Goal: Task Accomplishment & Management: Manage account settings

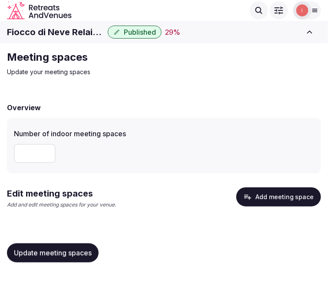
click at [120, 76] on p "Update your meeting spaces" at bounding box center [153, 72] width 292 height 9
drag, startPoint x: 72, startPoint y: 256, endPoint x: 107, endPoint y: 198, distance: 67.5
click at [77, 236] on div "Overview Number of indoor meeting spaces * Edit meeting spaces Add and edit mee…" at bounding box center [164, 182] width 314 height 176
click at [295, 196] on button "Add meeting space" at bounding box center [278, 196] width 85 height 19
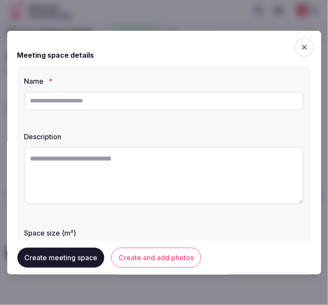
click at [149, 102] on input "text" at bounding box center [163, 100] width 279 height 19
drag, startPoint x: 149, startPoint y: 102, endPoint x: 86, endPoint y: 93, distance: 63.6
click at [86, 93] on input "text" at bounding box center [163, 100] width 279 height 19
click at [87, 104] on input "text" at bounding box center [163, 100] width 279 height 19
type input "***"
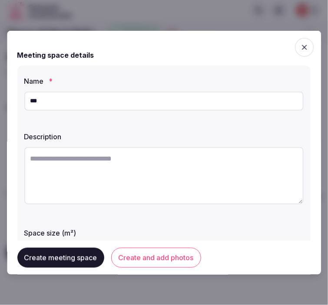
click at [200, 159] on textarea at bounding box center [163, 175] width 279 height 57
paste textarea "**********"
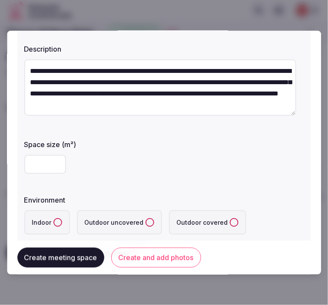
scroll to position [96, 0]
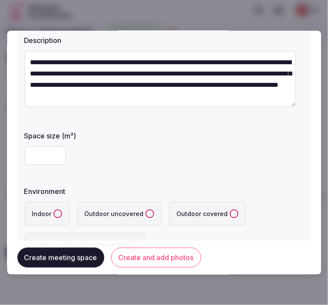
type textarea "**********"
click at [50, 153] on input "number" at bounding box center [45, 155] width 42 height 19
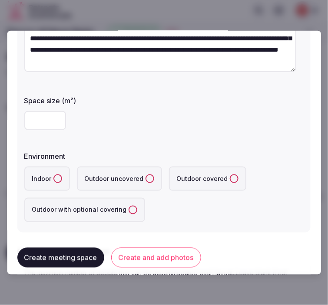
scroll to position [144, 0]
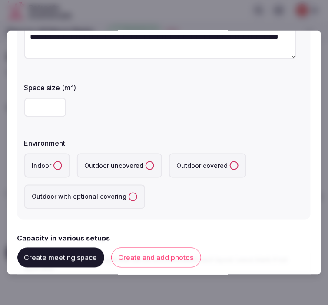
type input "**"
click at [56, 166] on button "Indoor" at bounding box center [57, 165] width 9 height 9
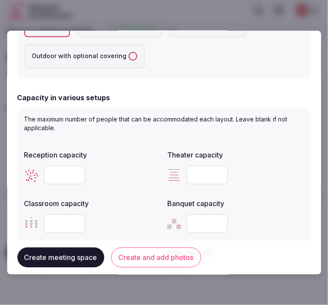
scroll to position [337, 0]
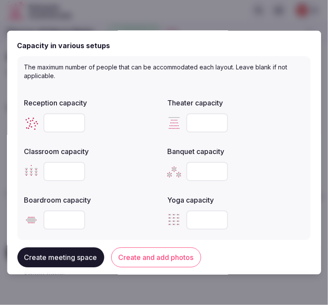
click at [51, 118] on input "number" at bounding box center [64, 122] width 42 height 19
type input "**"
click at [137, 263] on button "Create and add photos" at bounding box center [156, 258] width 90 height 20
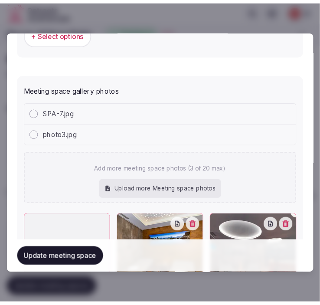
scroll to position [741, 0]
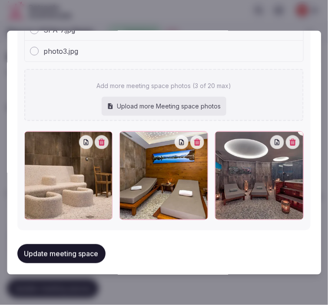
click at [48, 249] on button "Update meeting space" at bounding box center [61, 253] width 88 height 19
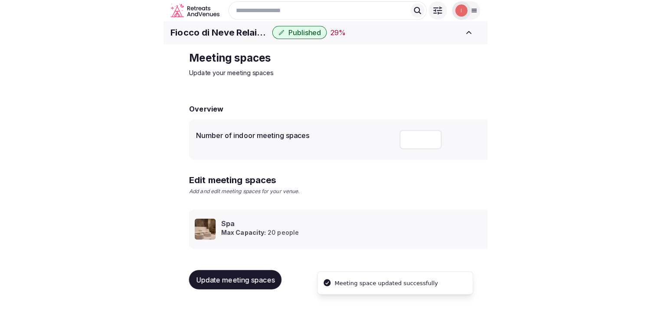
scroll to position [8, 0]
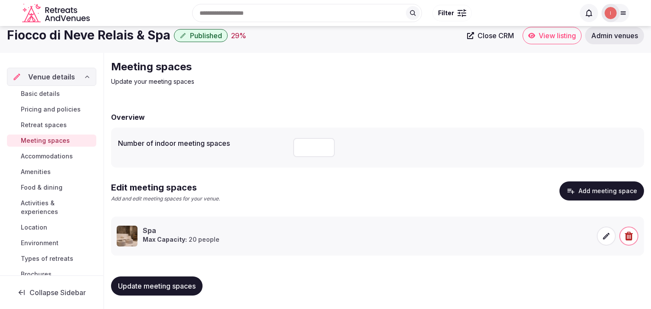
click at [42, 154] on span "Accommodations" at bounding box center [47, 156] width 52 height 9
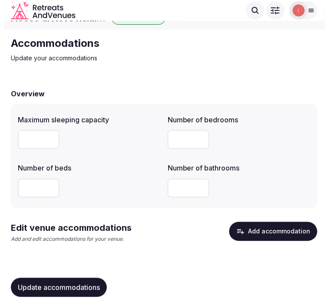
scroll to position [20, 0]
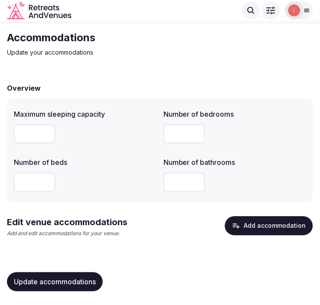
click at [302, 226] on button "Add accommodation" at bounding box center [269, 225] width 88 height 19
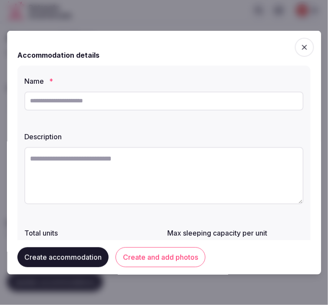
click at [154, 108] on input "text" at bounding box center [163, 100] width 279 height 19
paste input "**********"
type input "**********"
click at [141, 161] on textarea at bounding box center [163, 175] width 279 height 57
paste textarea "**********"
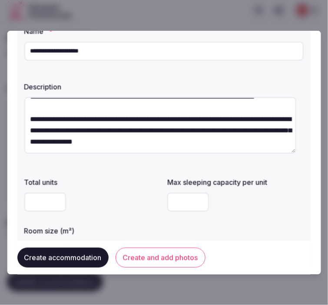
scroll to position [96, 0]
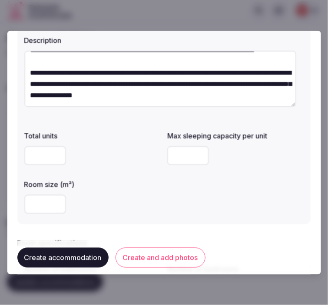
type textarea "**********"
click at [39, 202] on input "number" at bounding box center [45, 203] width 42 height 19
type input "***"
click at [189, 155] on input "number" at bounding box center [188, 155] width 42 height 19
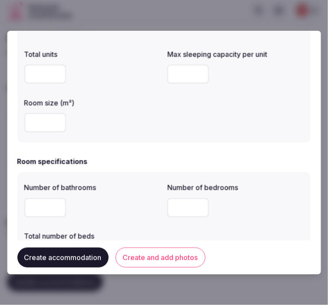
scroll to position [241, 0]
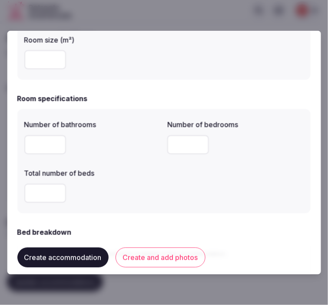
type input "*"
click at [29, 148] on input "number" at bounding box center [45, 144] width 42 height 19
type input "*"
click at [181, 144] on input "number" at bounding box center [188, 144] width 42 height 19
type input "*"
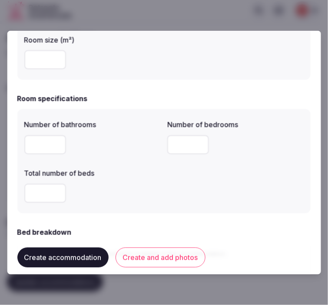
click at [31, 193] on input "number" at bounding box center [45, 193] width 42 height 19
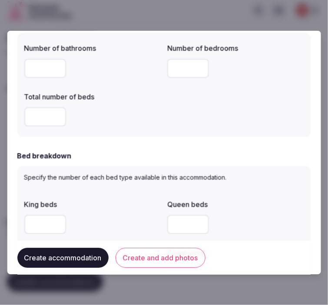
scroll to position [434, 0]
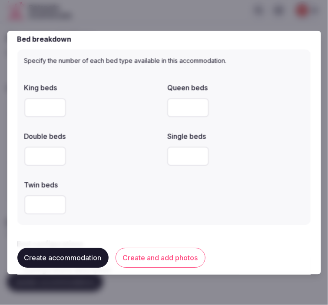
type input "*"
click at [36, 108] on input "number" at bounding box center [45, 107] width 42 height 19
type input "*"
click at [115, 189] on div "Twin beds" at bounding box center [92, 197] width 136 height 42
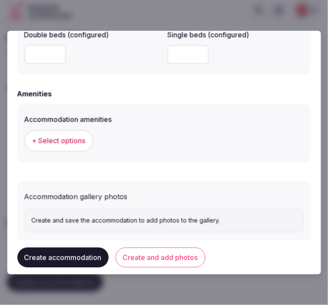
scroll to position [832, 0]
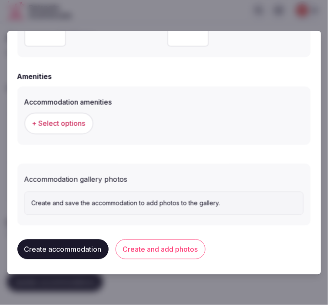
click at [63, 124] on span "+ Select options" at bounding box center [58, 123] width 53 height 10
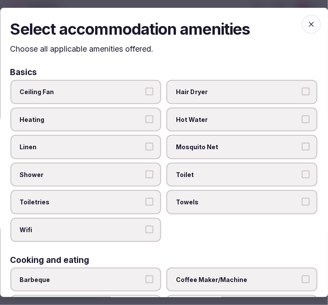
click at [100, 152] on label "Linen" at bounding box center [85, 147] width 151 height 24
click at [146, 151] on button "Linen" at bounding box center [150, 147] width 8 height 8
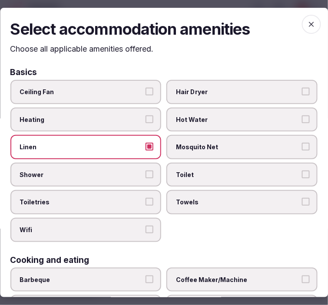
click at [101, 171] on span "Shower" at bounding box center [81, 175] width 123 height 9
click at [146, 171] on button "Shower" at bounding box center [150, 175] width 8 height 8
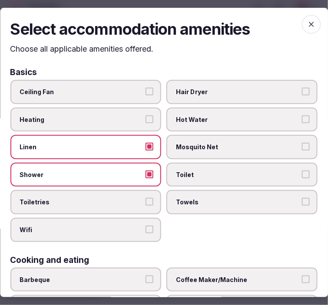
click at [109, 200] on span "Toiletries" at bounding box center [81, 202] width 123 height 9
click at [146, 200] on button "Toiletries" at bounding box center [150, 202] width 8 height 8
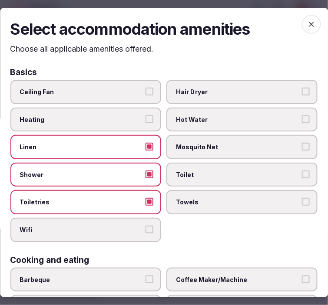
click at [117, 218] on label "Wifi" at bounding box center [85, 230] width 151 height 24
click at [146, 226] on button "Wifi" at bounding box center [150, 230] width 8 height 8
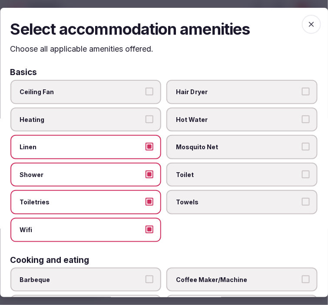
click at [209, 200] on label "Towels" at bounding box center [242, 202] width 151 height 24
click at [302, 200] on button "Towels" at bounding box center [306, 202] width 8 height 8
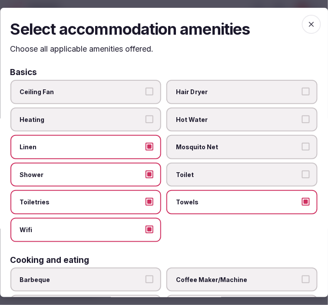
click at [207, 171] on span "Toilet" at bounding box center [237, 175] width 123 height 9
click at [302, 171] on button "Toilet" at bounding box center [306, 175] width 8 height 8
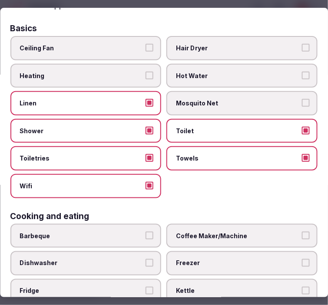
scroll to position [96, 0]
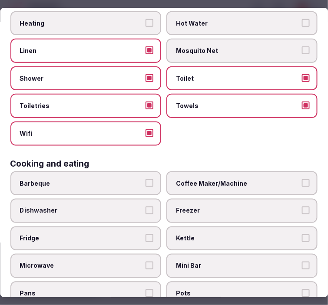
click at [209, 183] on label "Coffee Maker/Machine" at bounding box center [242, 183] width 151 height 24
click at [302, 183] on button "Coffee Maker/Machine" at bounding box center [306, 183] width 8 height 8
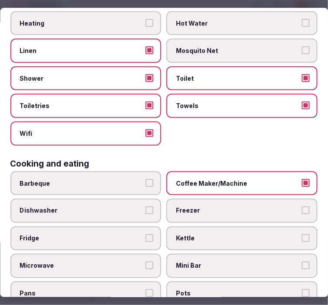
scroll to position [144, 0]
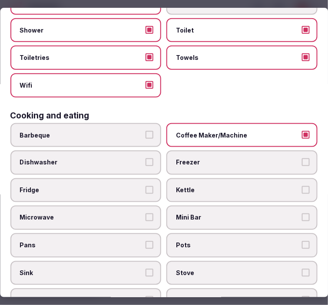
click at [248, 206] on label "Mini Bar" at bounding box center [242, 218] width 151 height 24
click at [302, 214] on button "Mini Bar" at bounding box center [306, 218] width 8 height 8
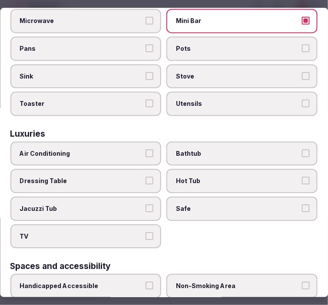
scroll to position [337, 0]
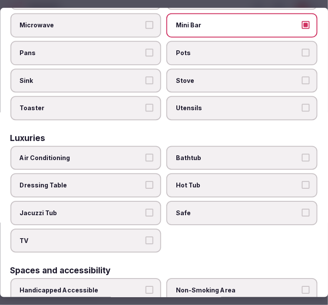
click at [70, 154] on span "Air Conditioning" at bounding box center [81, 158] width 123 height 9
click at [146, 154] on button "Air Conditioning" at bounding box center [150, 158] width 8 height 8
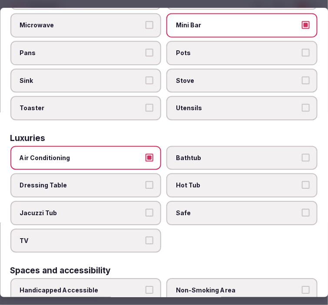
click at [180, 209] on span "Safe" at bounding box center [237, 213] width 123 height 9
click at [302, 209] on button "Safe" at bounding box center [306, 213] width 8 height 8
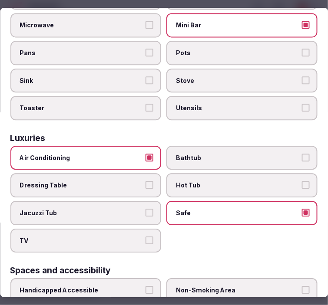
click at [122, 236] on span "TV" at bounding box center [81, 240] width 123 height 9
click at [146, 236] on button "TV" at bounding box center [150, 240] width 8 height 8
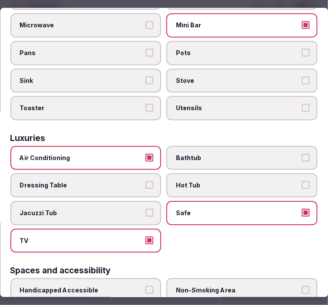
click at [270, 146] on label "Bathtub" at bounding box center [242, 158] width 151 height 24
click at [302, 154] on button "Bathtub" at bounding box center [306, 158] width 8 height 8
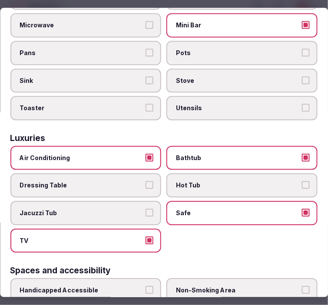
click at [118, 154] on label "Air Conditioning" at bounding box center [85, 158] width 151 height 24
click at [146, 154] on button "Air Conditioning" at bounding box center [150, 158] width 8 height 8
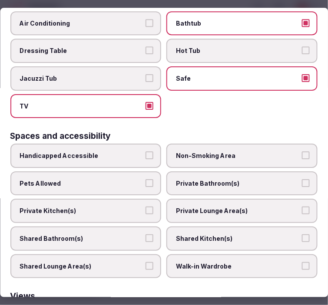
scroll to position [482, 0]
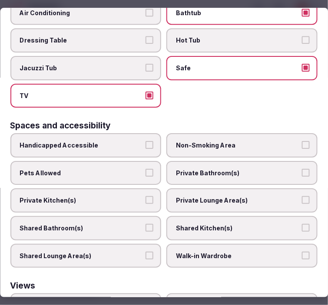
click at [198, 165] on label "Private Bathroom(s)" at bounding box center [242, 173] width 151 height 24
click at [302, 169] on button "Private Bathroom(s)" at bounding box center [306, 173] width 8 height 8
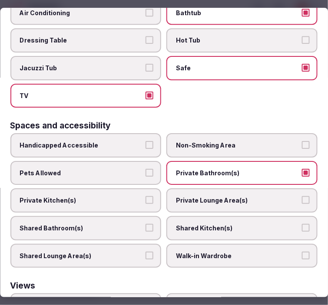
click at [194, 196] on span "Private Lounge Area(s)" at bounding box center [237, 200] width 123 height 9
click at [302, 196] on button "Private Lounge Area(s)" at bounding box center [306, 200] width 8 height 8
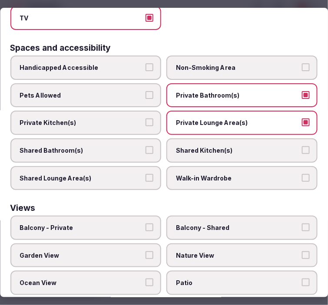
scroll to position [574, 0]
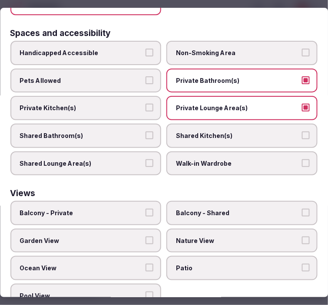
click at [120, 209] on span "Balcony - Private" at bounding box center [81, 213] width 123 height 9
click at [146, 209] on button "Balcony - Private" at bounding box center [150, 213] width 8 height 8
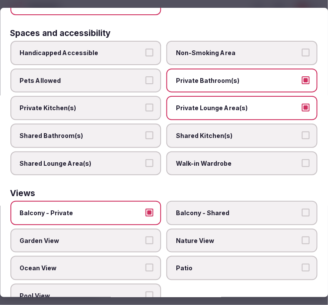
click at [188, 229] on label "Nature View" at bounding box center [242, 241] width 151 height 24
click at [302, 236] on button "Nature View" at bounding box center [306, 240] width 8 height 8
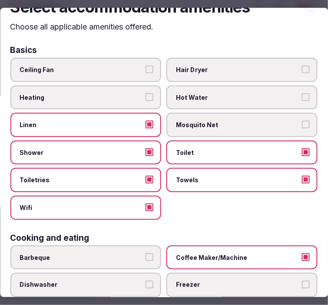
scroll to position [0, 0]
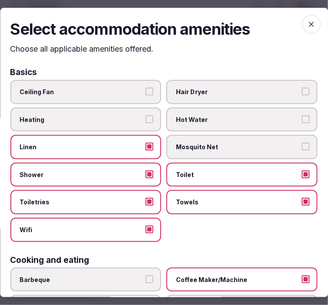
click at [307, 25] on icon "button" at bounding box center [311, 24] width 9 height 9
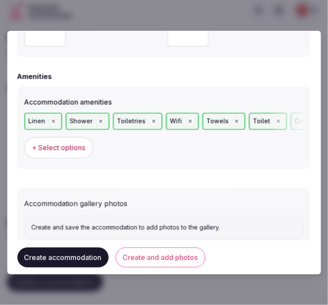
scroll to position [856, 0]
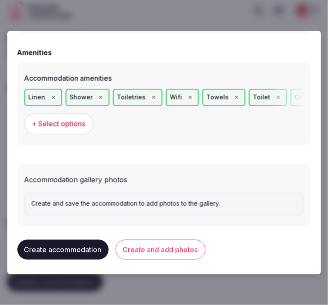
click at [174, 239] on button "Create and add photos" at bounding box center [160, 249] width 90 height 20
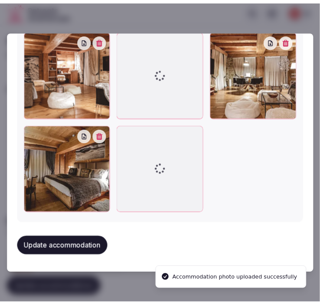
scroll to position [1164, 0]
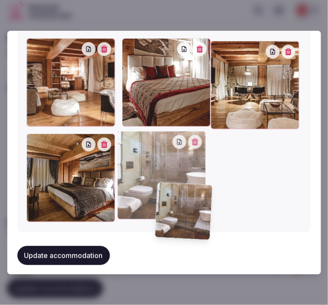
drag, startPoint x: 33, startPoint y: 43, endPoint x: 167, endPoint y: 193, distance: 200.3
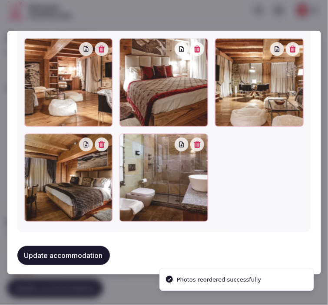
drag, startPoint x: 30, startPoint y: 133, endPoint x: 53, endPoint y: 49, distance: 86.8
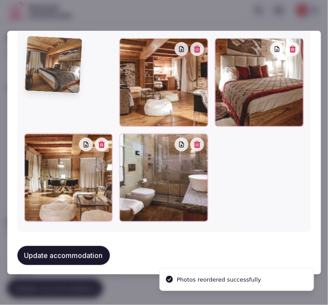
click at [57, 40] on div at bounding box center [68, 82] width 89 height 89
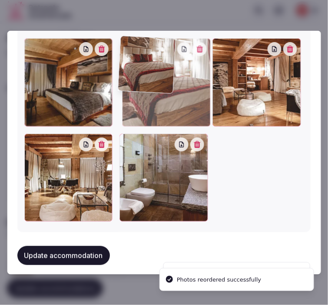
drag, startPoint x: 222, startPoint y: 42, endPoint x: 124, endPoint y: 59, distance: 99.2
click at [128, 59] on div at bounding box center [166, 82] width 89 height 89
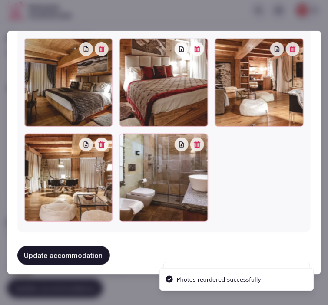
click at [87, 246] on button "Update accommodation" at bounding box center [63, 255] width 92 height 19
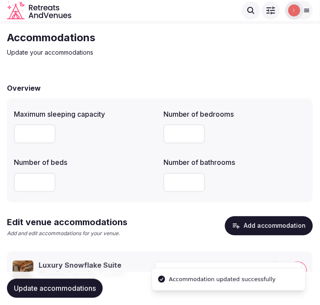
click at [87, 243] on div "Edit venue accommodations Add and edit accommodations for your venue. Add accom…" at bounding box center [160, 230] width 306 height 28
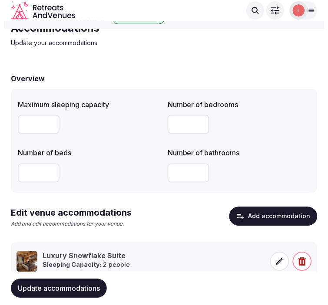
scroll to position [0, 0]
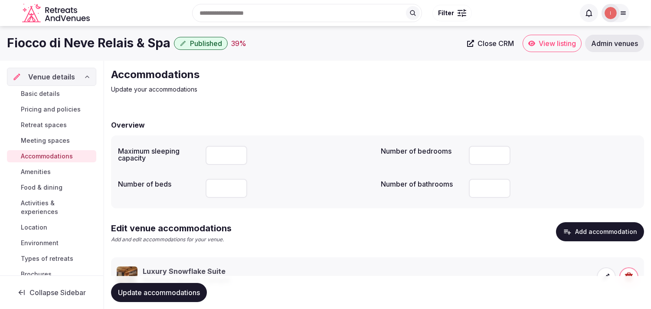
click at [49, 172] on span "Amenities" at bounding box center [36, 171] width 30 height 9
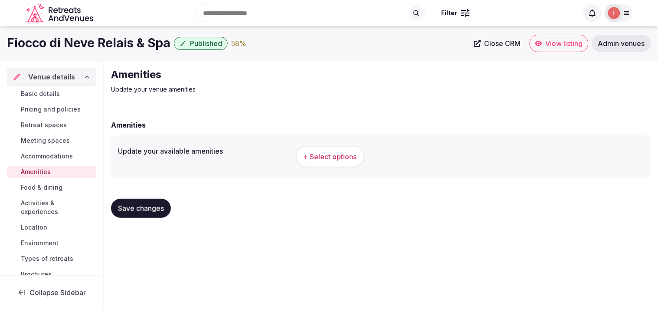
click at [327, 162] on button "+ Select options" at bounding box center [330, 157] width 69 height 22
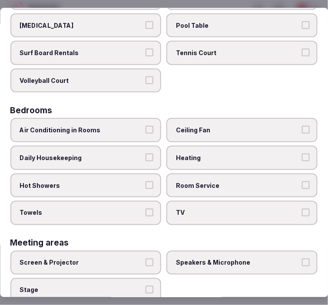
scroll to position [144, 0]
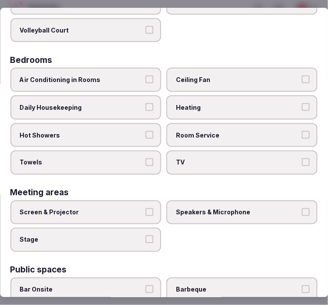
click at [123, 105] on span "Daily Housekeeping" at bounding box center [81, 107] width 123 height 9
click at [146, 105] on button "Daily Housekeeping" at bounding box center [150, 107] width 8 height 8
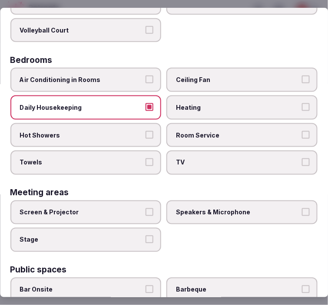
click at [132, 131] on span "Hot Showers" at bounding box center [81, 135] width 123 height 9
click at [146, 131] on button "Hot Showers" at bounding box center [150, 135] width 8 height 8
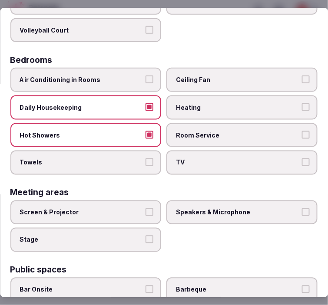
click at [137, 151] on label "Towels" at bounding box center [85, 163] width 151 height 24
click at [146, 158] on button "Towels" at bounding box center [150, 162] width 8 height 8
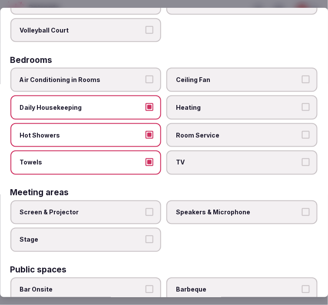
click at [210, 158] on span "TV" at bounding box center [237, 162] width 123 height 9
click at [302, 158] on button "TV" at bounding box center [306, 162] width 8 height 8
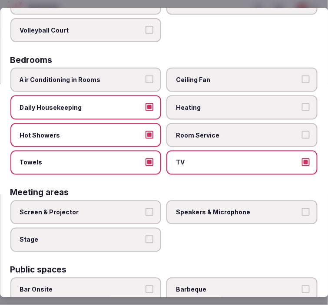
click at [224, 131] on span "Room Service" at bounding box center [237, 135] width 123 height 9
click at [302, 131] on button "Room Service" at bounding box center [306, 135] width 8 height 8
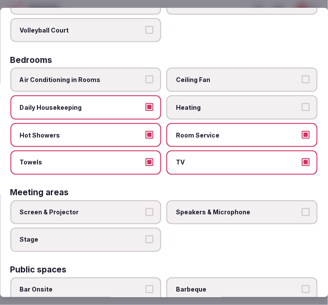
drag, startPoint x: 133, startPoint y: 198, endPoint x: 140, endPoint y: 196, distance: 7.4
click at [139, 200] on label "Screen & Projector" at bounding box center [85, 212] width 151 height 24
click at [146, 208] on button "Screen & Projector" at bounding box center [150, 212] width 8 height 8
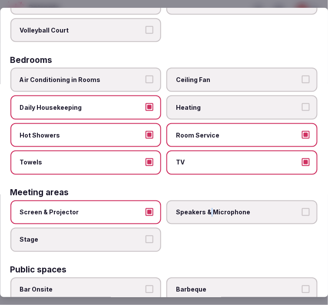
click at [206, 209] on span "Speakers & Microphone" at bounding box center [237, 212] width 123 height 9
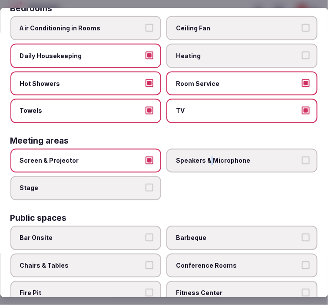
scroll to position [289, 0]
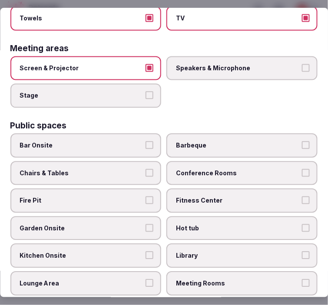
click at [220, 64] on span "Speakers & Microphone" at bounding box center [237, 68] width 123 height 9
click at [302, 64] on button "Speakers & Microphone" at bounding box center [306, 68] width 8 height 8
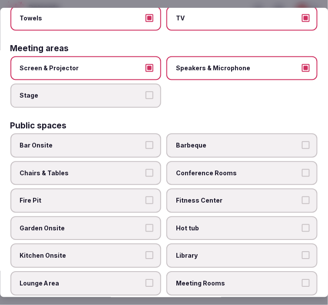
scroll to position [337, 0]
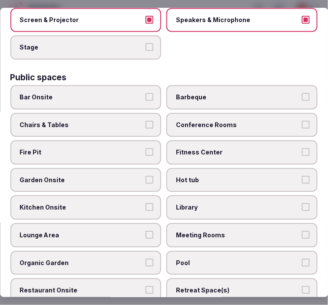
click at [146, 121] on button "Chairs & Tables" at bounding box center [150, 125] width 8 height 8
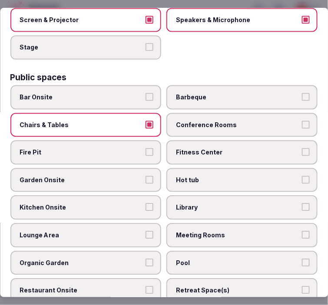
click at [218, 120] on label "Conference Rooms" at bounding box center [242, 125] width 151 height 24
click at [302, 121] on button "Conference Rooms" at bounding box center [306, 125] width 8 height 8
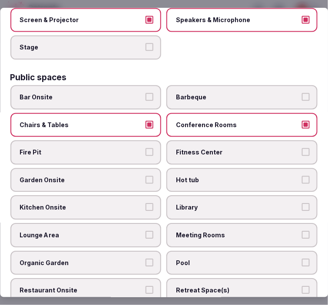
click at [240, 113] on label "Conference Rooms" at bounding box center [242, 125] width 151 height 24
click at [302, 121] on button "Conference Rooms" at bounding box center [306, 125] width 8 height 8
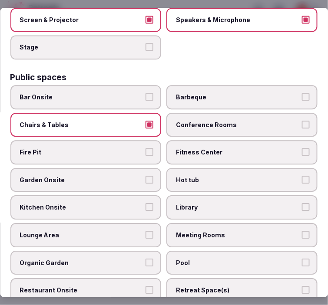
click at [183, 148] on span "Fitness Center" at bounding box center [237, 152] width 123 height 9
click at [302, 148] on button "Fitness Center" at bounding box center [306, 152] width 8 height 8
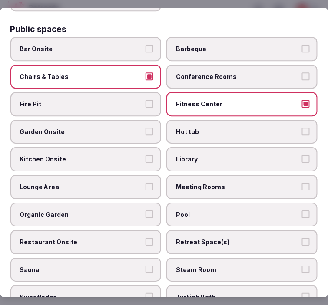
scroll to position [434, 0]
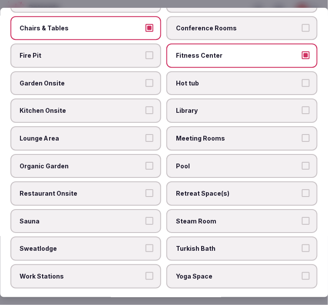
click at [187, 132] on label "Meeting Rooms" at bounding box center [242, 138] width 151 height 24
click at [302, 134] on button "Meeting Rooms" at bounding box center [306, 138] width 8 height 8
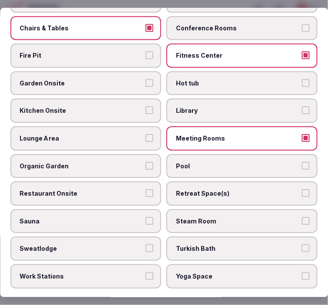
scroll to position [482, 0]
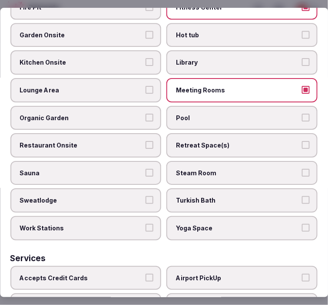
click at [115, 141] on span "Restaurant Onsite" at bounding box center [81, 145] width 123 height 9
click at [146, 141] on button "Restaurant Onsite" at bounding box center [150, 145] width 8 height 8
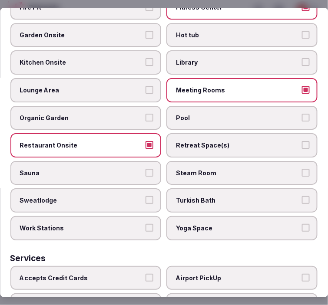
click at [112, 86] on span "Lounge Area" at bounding box center [81, 90] width 123 height 9
click at [146, 86] on button "Lounge Area" at bounding box center [150, 90] width 8 height 8
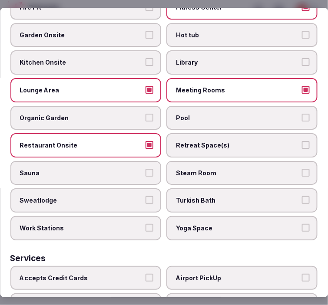
drag, startPoint x: 144, startPoint y: 239, endPoint x: 148, endPoint y: 235, distance: 5.5
click at [145, 254] on div "Services" at bounding box center [163, 258] width 307 height 8
click at [250, 169] on span "Steam Room" at bounding box center [237, 173] width 123 height 9
click at [302, 169] on button "Steam Room" at bounding box center [306, 173] width 8 height 8
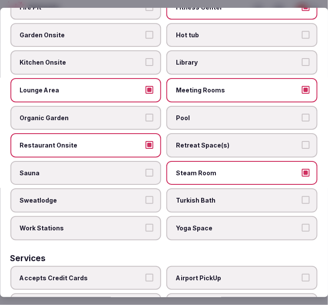
scroll to position [530, 0]
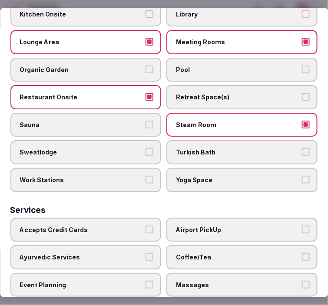
click at [141, 140] on label "Sweatlodge" at bounding box center [85, 152] width 151 height 24
click at [146, 148] on button "Sweatlodge" at bounding box center [150, 152] width 8 height 8
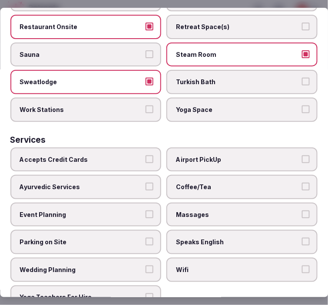
scroll to position [601, 0]
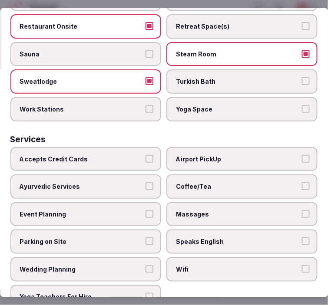
click at [135, 150] on label "Accepts Credit Cards" at bounding box center [85, 159] width 151 height 24
click at [146, 155] on button "Accepts Credit Cards" at bounding box center [150, 159] width 8 height 8
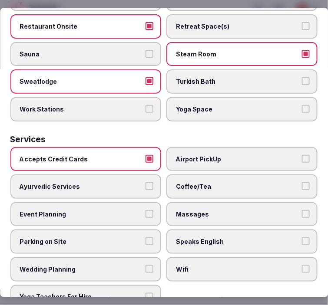
click at [180, 174] on label "Coffee/Tea" at bounding box center [242, 186] width 151 height 24
click at [302, 182] on button "Coffee/Tea" at bounding box center [306, 186] width 8 height 8
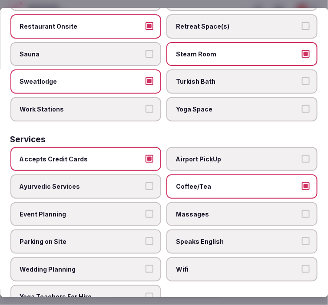
click at [184, 210] on span "Massages" at bounding box center [237, 214] width 123 height 9
click at [302, 210] on button "Massages" at bounding box center [306, 214] width 8 height 8
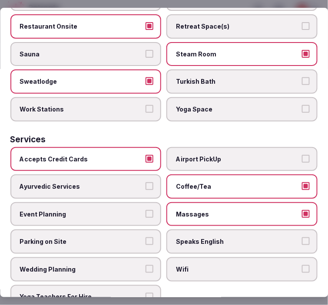
click at [197, 230] on label "Speaks English" at bounding box center [242, 242] width 151 height 24
click at [302, 237] on button "Speaks English" at bounding box center [306, 241] width 8 height 8
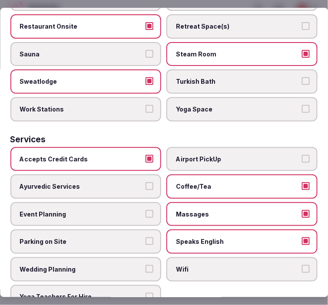
drag, startPoint x: 200, startPoint y: 249, endPoint x: 205, endPoint y: 246, distance: 6.0
click at [203, 265] on span "Wifi" at bounding box center [237, 269] width 123 height 9
click at [302, 265] on button "Wifi" at bounding box center [306, 269] width 8 height 8
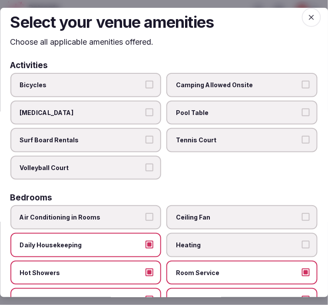
scroll to position [0, 0]
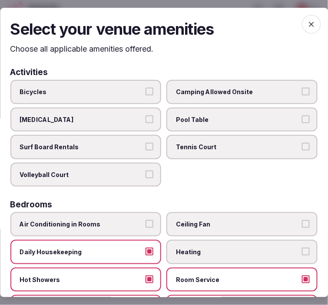
click at [307, 25] on icon "button" at bounding box center [311, 24] width 9 height 9
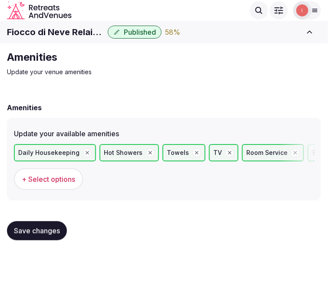
click at [20, 227] on span "Save changes" at bounding box center [37, 230] width 46 height 9
drag, startPoint x: 55, startPoint y: 224, endPoint x: 114, endPoint y: 189, distance: 69.3
click at [56, 224] on button "Save changes" at bounding box center [37, 230] width 60 height 19
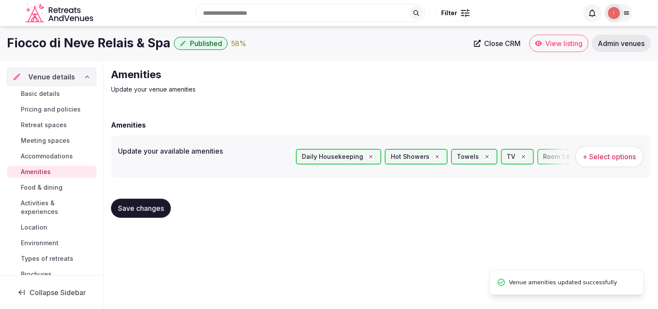
click at [44, 189] on span "Food & dining" at bounding box center [42, 187] width 42 height 9
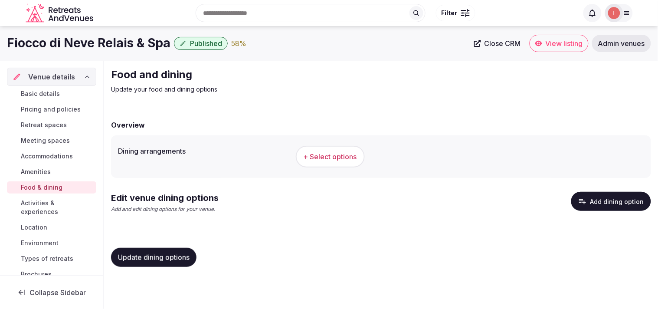
click at [317, 166] on button "+ Select options" at bounding box center [330, 157] width 69 height 22
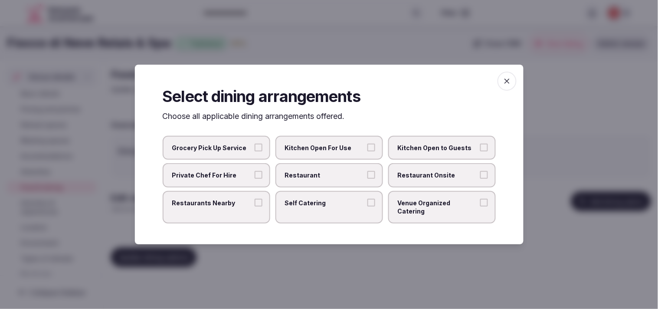
click at [327, 186] on label "Restaurant" at bounding box center [329, 175] width 108 height 24
click at [327, 179] on button "Restaurant" at bounding box center [371, 175] width 8 height 8
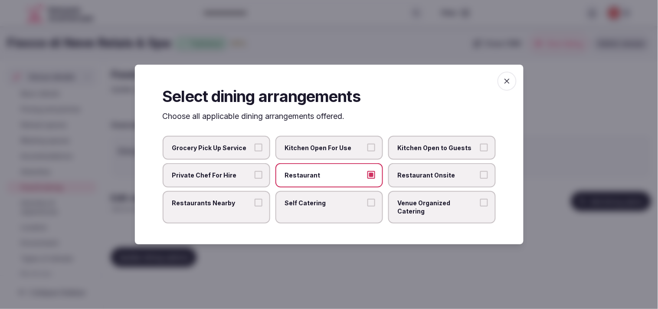
click at [327, 180] on span "Restaurant Onsite" at bounding box center [438, 175] width 80 height 9
click at [327, 179] on button "Restaurant Onsite" at bounding box center [484, 175] width 8 height 8
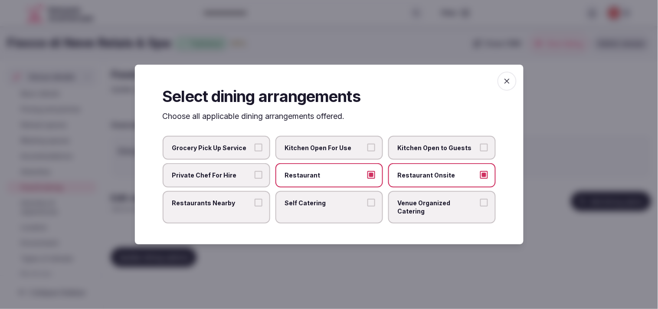
click at [327, 201] on label "Venue Organized Catering" at bounding box center [442, 207] width 108 height 33
click at [327, 201] on button "Venue Organized Catering" at bounding box center [484, 203] width 8 height 8
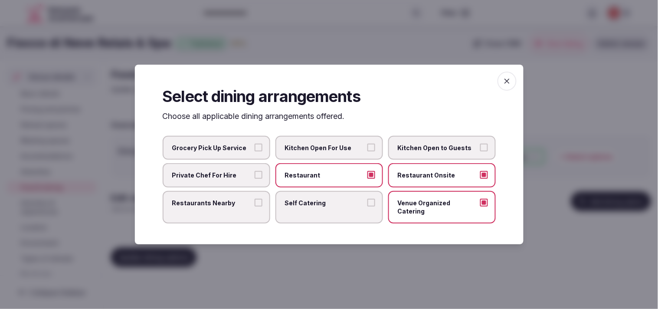
click at [327, 85] on icon "button" at bounding box center [507, 81] width 9 height 9
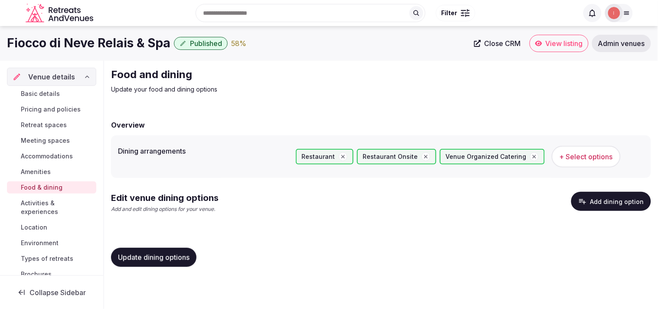
drag, startPoint x: 166, startPoint y: 256, endPoint x: 181, endPoint y: 244, distance: 19.4
click at [166, 254] on span "Update dining options" at bounding box center [154, 257] width 72 height 9
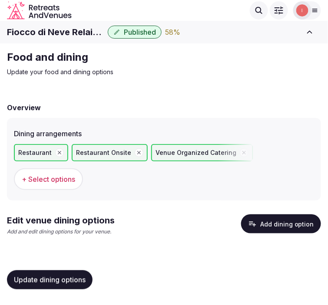
click at [274, 215] on button "Add dining option" at bounding box center [281, 223] width 80 height 19
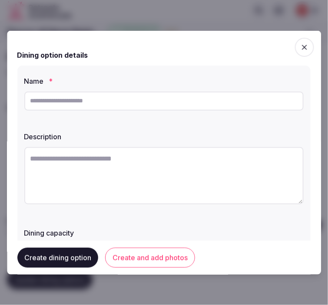
click at [159, 100] on input "text" at bounding box center [163, 100] width 279 height 19
click at [209, 101] on input "*********" at bounding box center [163, 100] width 279 height 19
paste input "*******"
type input "**********"
drag, startPoint x: 106, startPoint y: 124, endPoint x: 107, endPoint y: 142, distance: 18.7
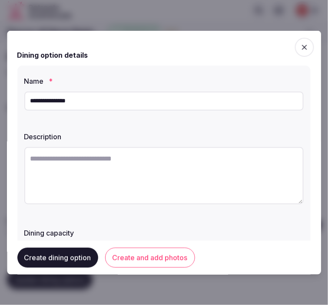
click at [108, 128] on div "**********" at bounding box center [163, 168] width 293 height 207
click at [98, 168] on textarea at bounding box center [163, 175] width 279 height 57
paste textarea "**********"
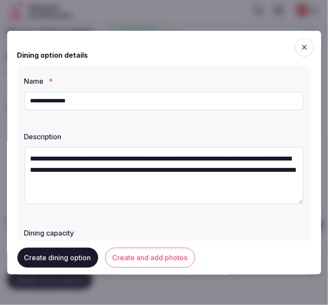
scroll to position [5, 0]
type textarea "**********"
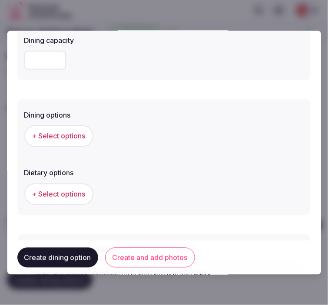
scroll to position [193, 0]
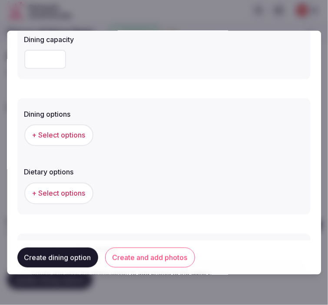
click at [79, 128] on button "+ Select options" at bounding box center [58, 135] width 69 height 22
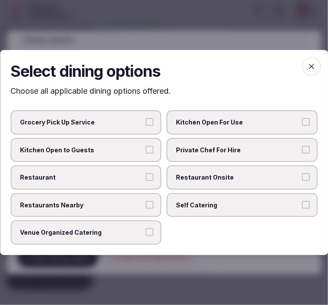
click at [295, 176] on span "Restaurant Onsite" at bounding box center [237, 177] width 123 height 9
click at [302, 176] on button "Restaurant Onsite" at bounding box center [306, 177] width 8 height 8
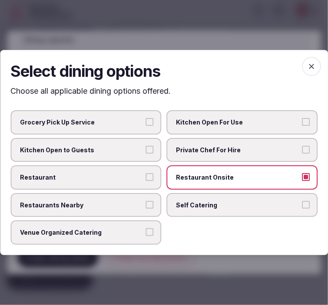
click at [144, 174] on label "Restaurant" at bounding box center [85, 177] width 151 height 24
click at [146, 174] on button "Restaurant" at bounding box center [150, 177] width 8 height 8
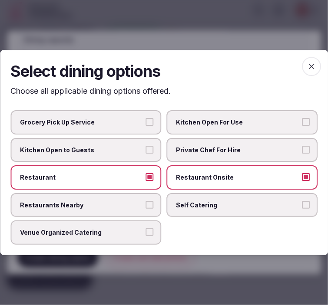
click at [318, 67] on span "button" at bounding box center [311, 66] width 19 height 19
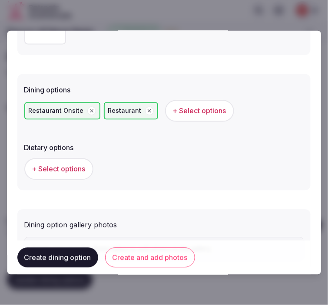
scroll to position [263, 0]
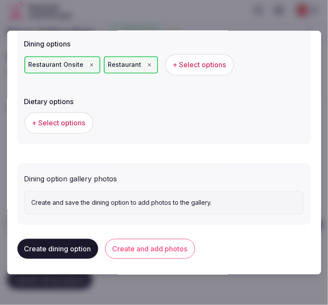
click at [178, 247] on button "Create and add photos" at bounding box center [150, 249] width 90 height 20
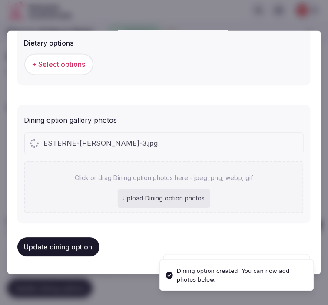
scroll to position [319, 0]
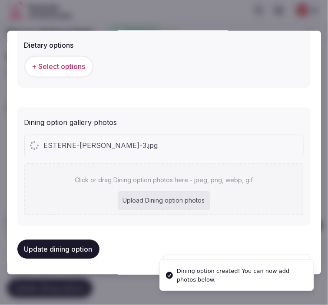
click at [181, 161] on div "ESTERNE-[PERSON_NAME]-3.jpg Click or drag Dining option photos here - jpeg, png…" at bounding box center [163, 175] width 279 height 81
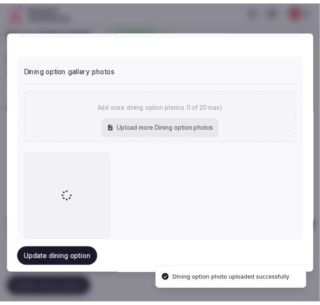
scroll to position [385, 0]
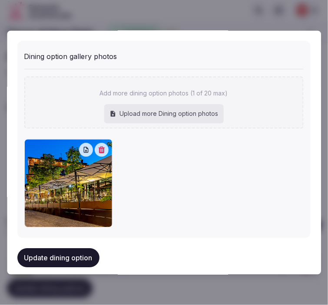
click at [53, 263] on button "Update dining option" at bounding box center [58, 258] width 82 height 19
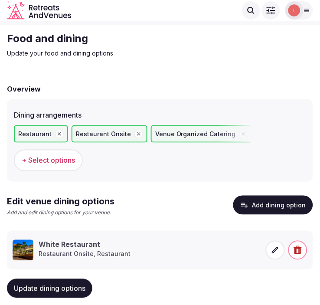
scroll to position [36, 0]
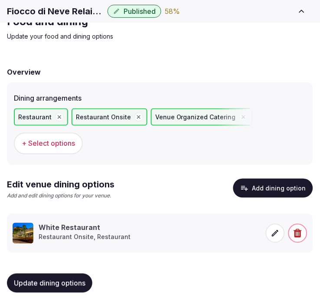
drag, startPoint x: 45, startPoint y: 281, endPoint x: 145, endPoint y: 209, distance: 123.5
click at [46, 279] on span "Update dining options" at bounding box center [50, 283] width 72 height 9
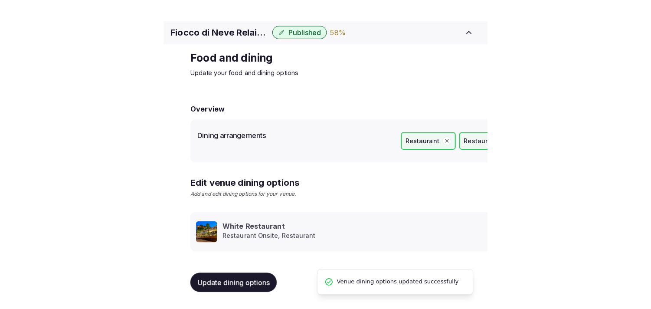
scroll to position [10, 0]
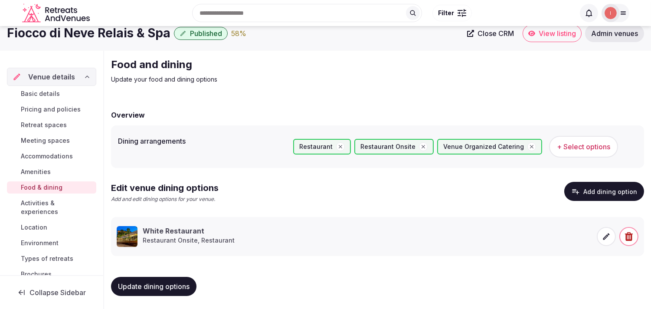
click at [49, 206] on span "Activities & experiences" at bounding box center [57, 207] width 72 height 17
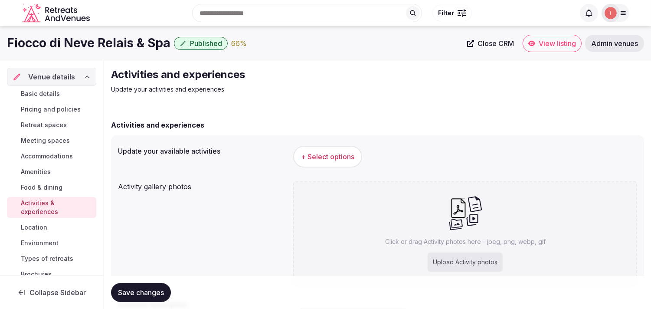
click at [327, 159] on span "+ Select options" at bounding box center [327, 157] width 53 height 10
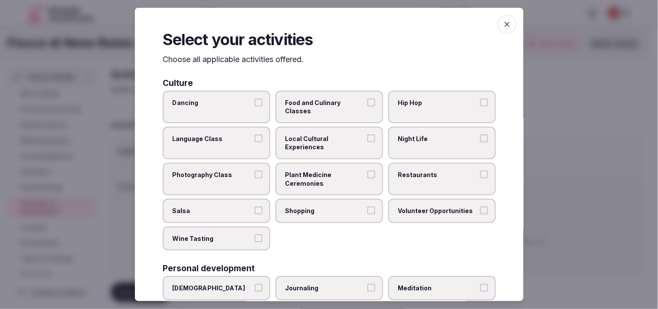
click at [327, 146] on span "Local Cultural Experiences" at bounding box center [325, 142] width 80 height 17
click at [327, 142] on button "Local Cultural Experiences" at bounding box center [371, 138] width 8 height 8
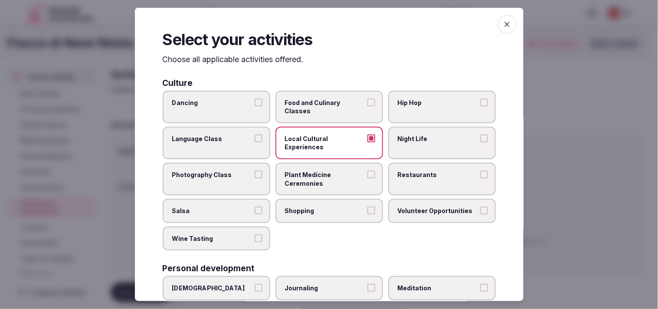
click at [327, 174] on span "Restaurants" at bounding box center [438, 175] width 80 height 9
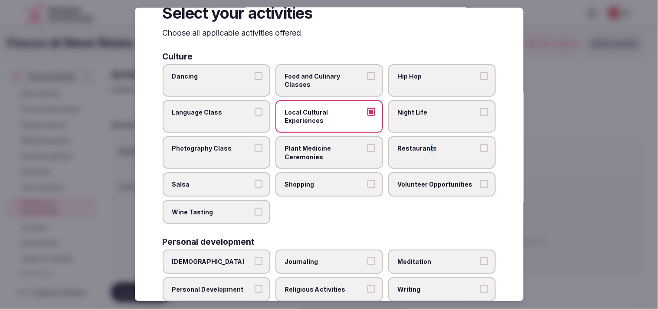
scroll to position [48, 0]
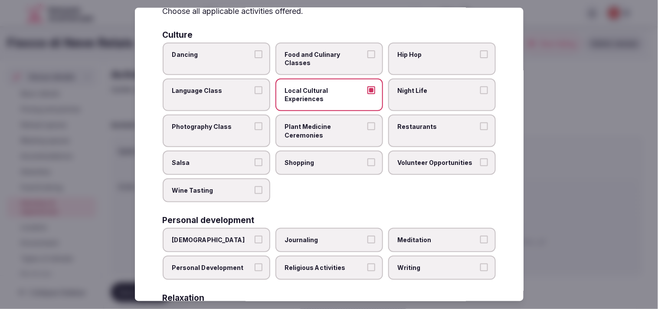
click at [327, 106] on label "Night Life" at bounding box center [442, 95] width 108 height 33
click at [327, 94] on button "Night Life" at bounding box center [484, 90] width 8 height 8
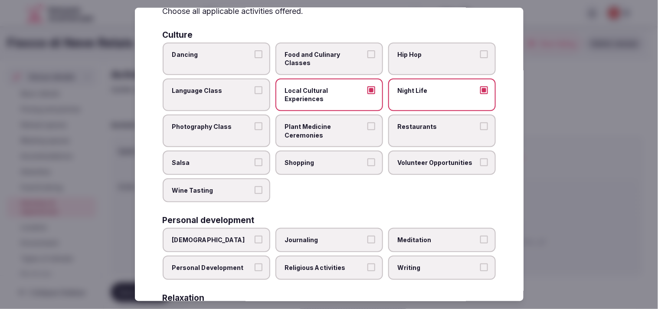
click at [327, 135] on label "Restaurants" at bounding box center [442, 131] width 108 height 33
click at [327, 130] on button "Restaurants" at bounding box center [484, 126] width 8 height 8
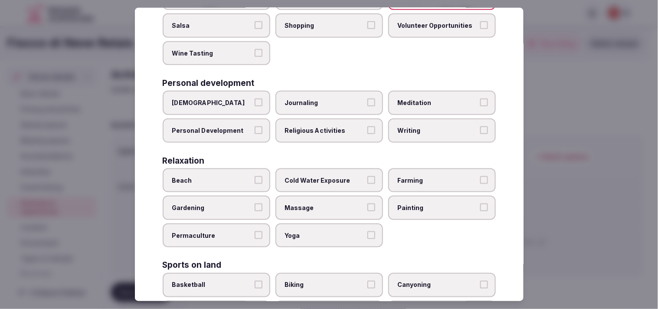
scroll to position [193, 0]
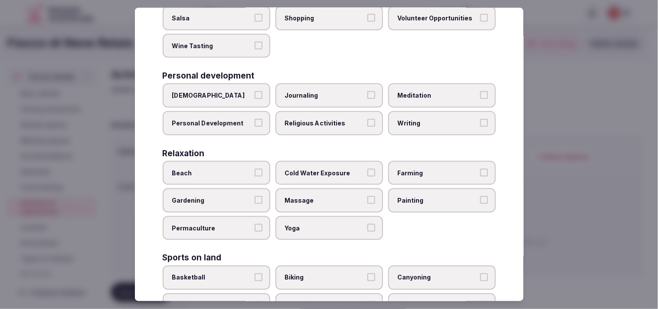
click at [249, 129] on label "Personal Development" at bounding box center [217, 123] width 108 height 24
click at [255, 127] on button "Personal Development" at bounding box center [259, 123] width 8 height 8
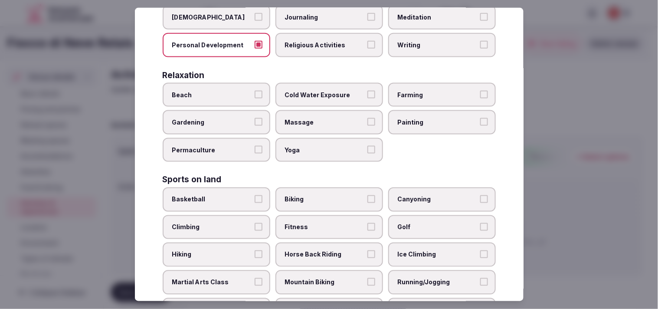
scroll to position [289, 0]
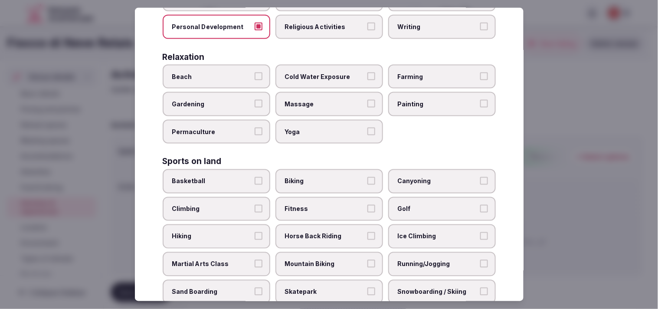
click at [327, 92] on label "Massage" at bounding box center [329, 104] width 108 height 24
click at [327, 100] on button "Massage" at bounding box center [371, 104] width 8 height 8
click at [327, 128] on button "Yoga" at bounding box center [371, 132] width 8 height 8
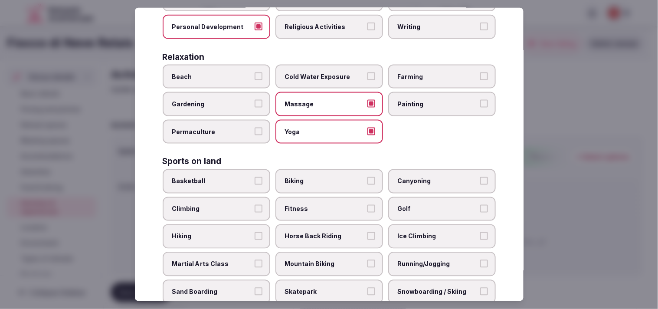
click at [327, 128] on button "Yoga" at bounding box center [371, 132] width 8 height 8
click at [327, 197] on label "Fitness" at bounding box center [329, 209] width 108 height 24
click at [327, 205] on button "Fitness" at bounding box center [371, 209] width 8 height 8
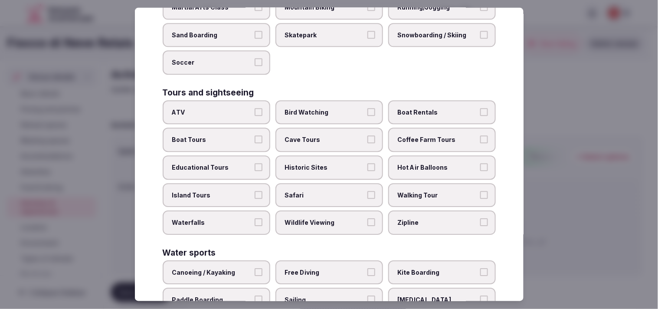
scroll to position [573, 0]
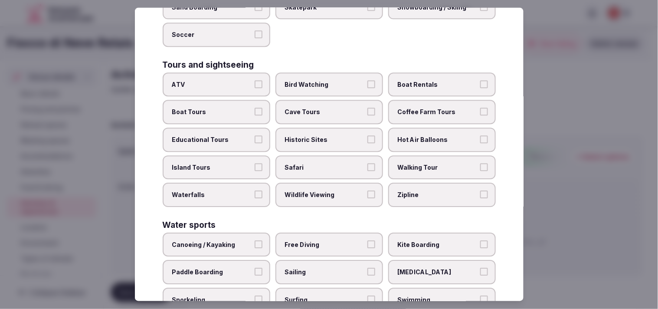
click at [327, 128] on label "Historic Sites" at bounding box center [329, 140] width 108 height 24
click at [327, 136] on button "Historic Sites" at bounding box center [371, 140] width 8 height 8
click at [327, 163] on span "Walking Tour" at bounding box center [438, 167] width 80 height 9
click at [327, 163] on button "Walking Tour" at bounding box center [484, 167] width 8 height 8
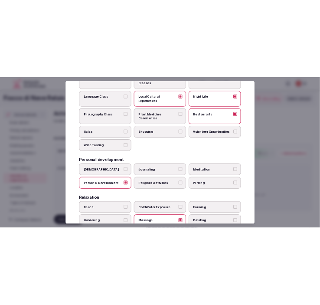
scroll to position [0, 0]
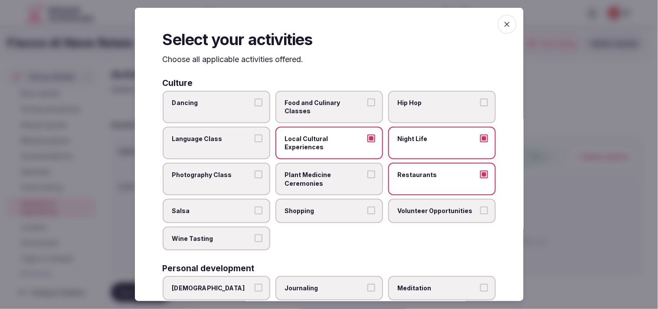
click at [327, 25] on icon "button" at bounding box center [507, 24] width 9 height 9
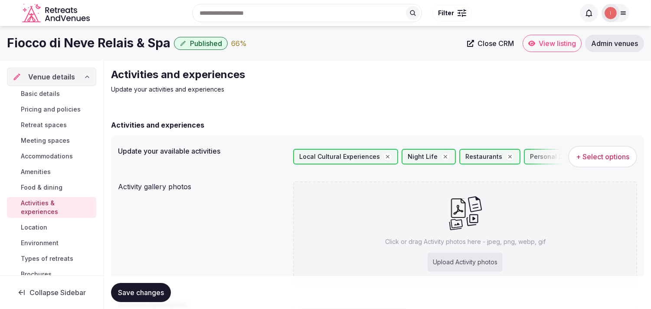
click at [158, 281] on div "Save changes" at bounding box center [377, 292] width 533 height 33
click at [154, 286] on button "Save changes" at bounding box center [141, 292] width 60 height 19
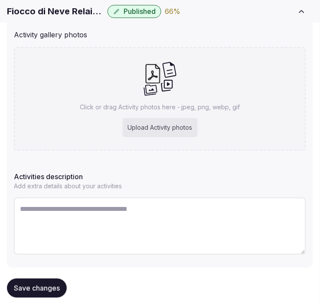
scroll to position [193, 0]
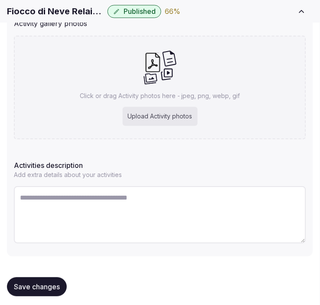
click at [159, 198] on textarea at bounding box center [160, 214] width 292 height 57
paste textarea "**********"
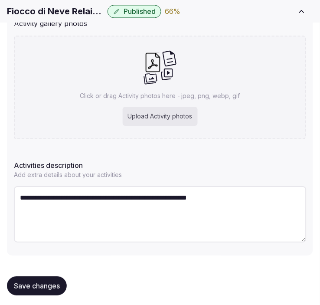
type textarea "**********"
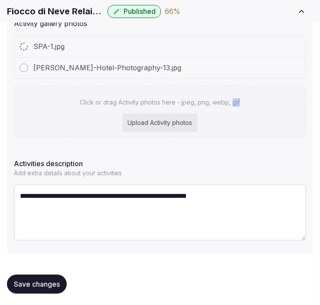
click at [234, 98] on div "Click or drag Activity photos here - jpeg, png, webp, gif Upload Activity photos" at bounding box center [160, 111] width 292 height 52
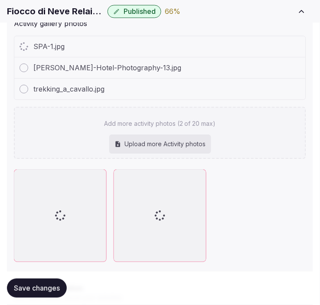
click at [209, 66] on div "[PERSON_NAME]-Hotel-Photography-13.jpg" at bounding box center [160, 67] width 292 height 21
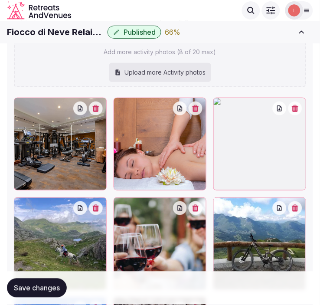
scroll to position [337, 0]
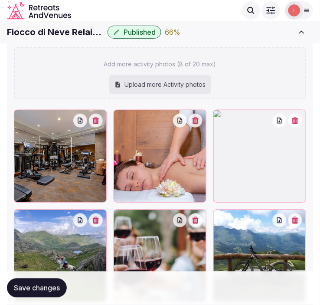
click at [298, 118] on icon "button" at bounding box center [295, 120] width 7 height 7
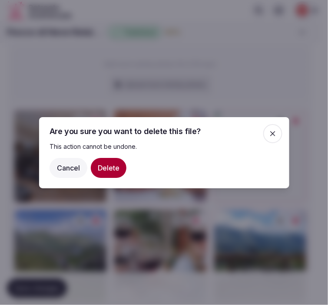
click at [92, 168] on button "Delete" at bounding box center [109, 167] width 36 height 20
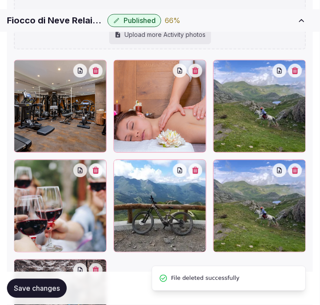
scroll to position [434, 0]
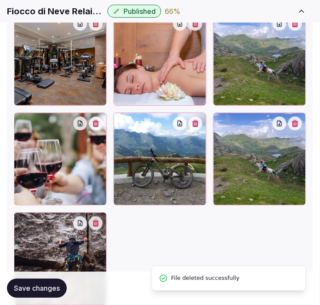
click at [294, 120] on icon "button" at bounding box center [295, 123] width 7 height 7
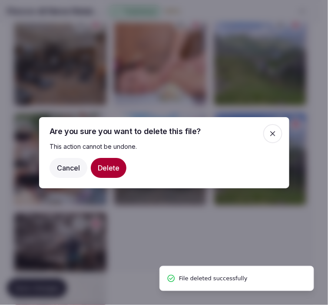
click at [100, 171] on button "Delete" at bounding box center [109, 167] width 36 height 20
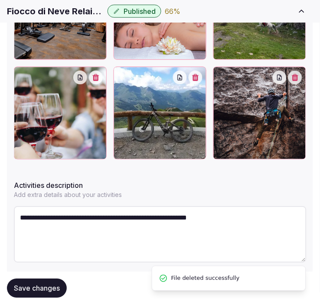
scroll to position [482, 0]
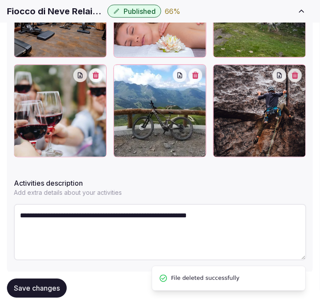
click at [32, 292] on span "Save changes" at bounding box center [37, 288] width 46 height 9
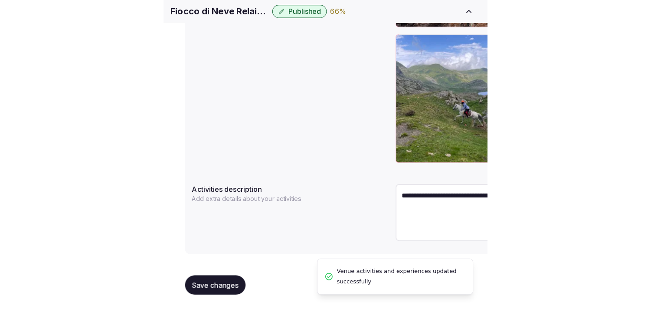
scroll to position [396, 0]
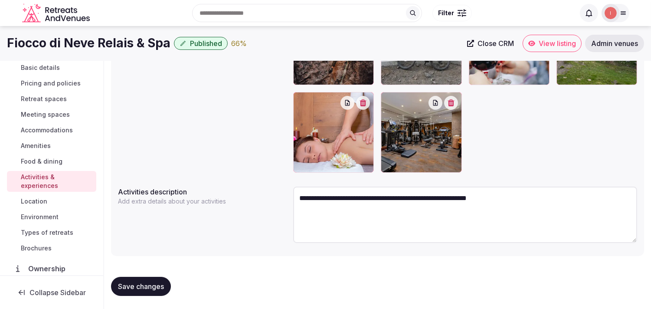
click at [38, 197] on span "Location" at bounding box center [34, 201] width 26 height 9
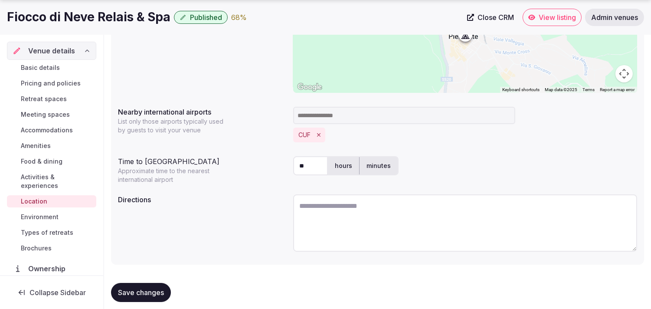
scroll to position [216, 0]
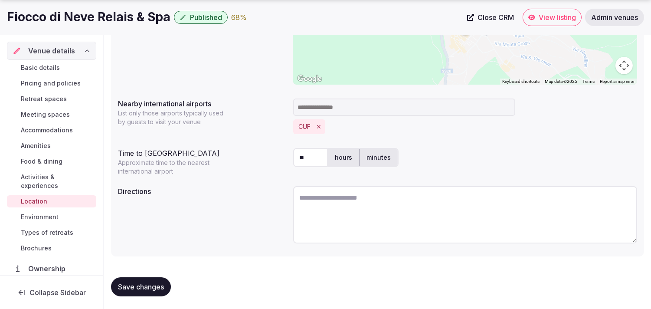
click at [151, 286] on span "Save changes" at bounding box center [141, 286] width 46 height 9
click at [56, 216] on span "Environment" at bounding box center [40, 217] width 38 height 9
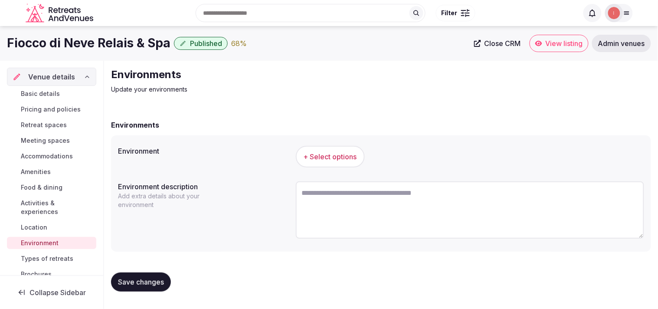
click at [312, 158] on span "+ Select options" at bounding box center [330, 157] width 53 height 10
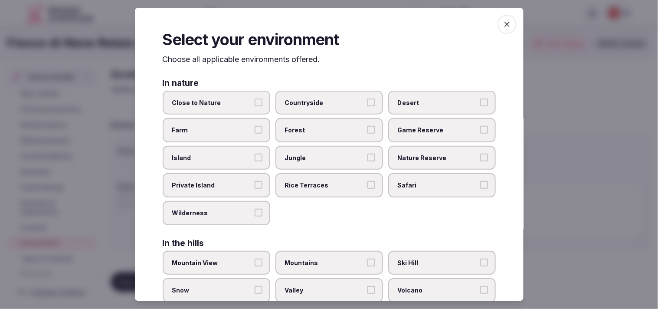
click at [259, 105] on button "Close to Nature" at bounding box center [259, 102] width 8 height 8
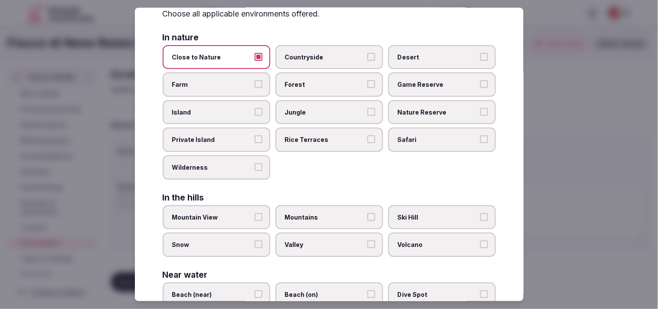
scroll to position [96, 0]
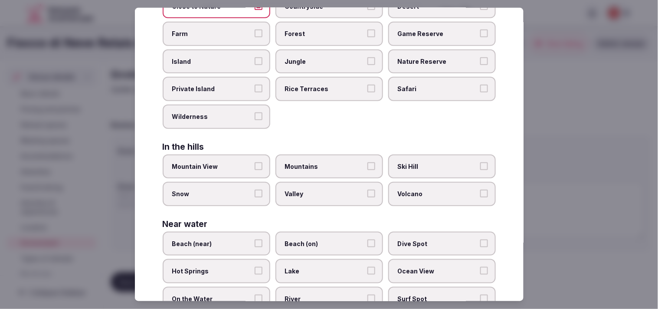
click at [269, 162] on div "[GEOGRAPHIC_DATA] [GEOGRAPHIC_DATA] [GEOGRAPHIC_DATA]" at bounding box center [329, 180] width 333 height 52
click at [259, 163] on button "Mountain View" at bounding box center [259, 166] width 8 height 8
click at [327, 167] on label "Mountains" at bounding box center [329, 166] width 108 height 24
click at [327, 167] on button "Mountains" at bounding box center [371, 166] width 8 height 8
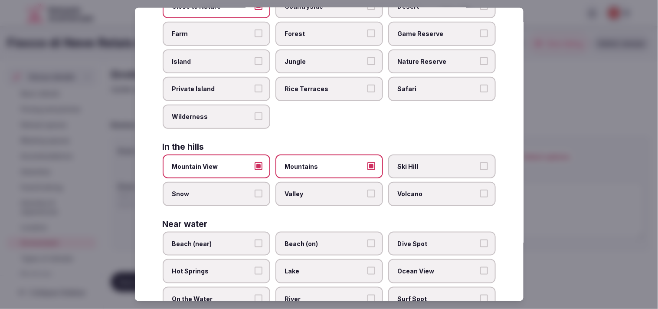
scroll to position [0, 0]
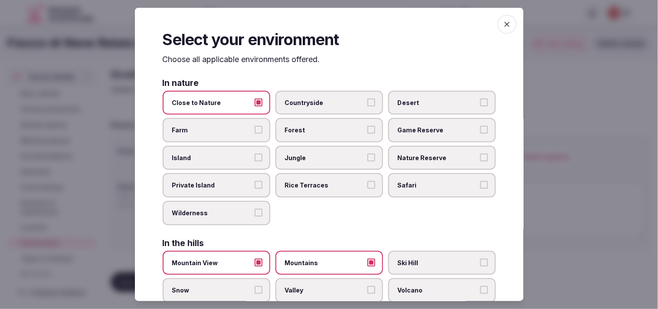
click at [327, 16] on span "button" at bounding box center [507, 24] width 19 height 19
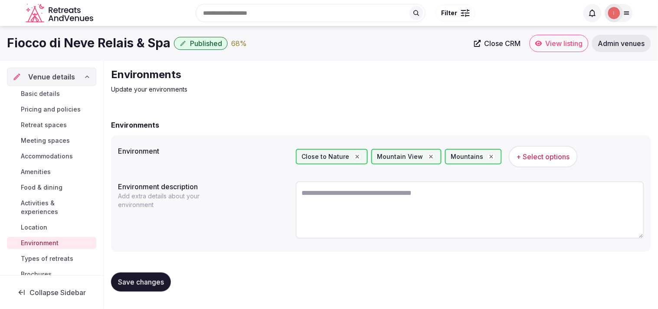
click at [154, 283] on span "Save changes" at bounding box center [141, 282] width 46 height 9
click at [57, 259] on span "Types of retreats" at bounding box center [47, 258] width 52 height 9
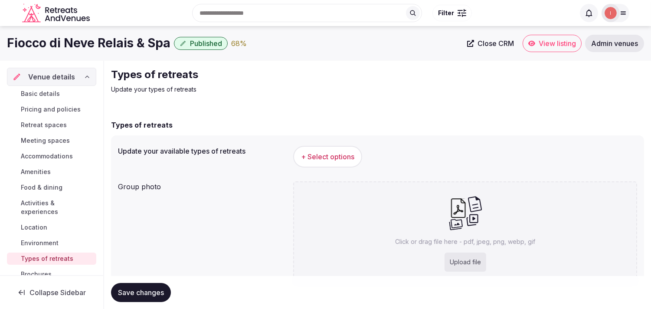
click at [305, 155] on span "+ Select options" at bounding box center [327, 157] width 53 height 10
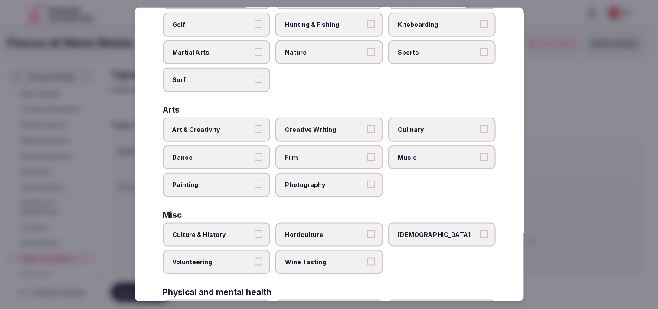
scroll to position [48, 0]
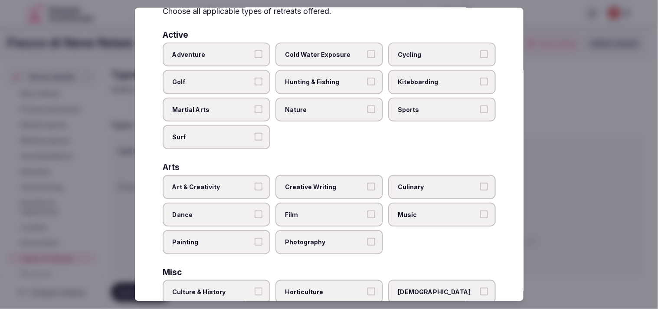
click at [239, 53] on span "Adventure" at bounding box center [212, 54] width 80 height 9
click at [255, 53] on button "Adventure" at bounding box center [259, 54] width 8 height 8
click at [230, 184] on span "Art & Creativity" at bounding box center [212, 187] width 80 height 9
click at [255, 184] on button "Art & Creativity" at bounding box center [259, 187] width 8 height 8
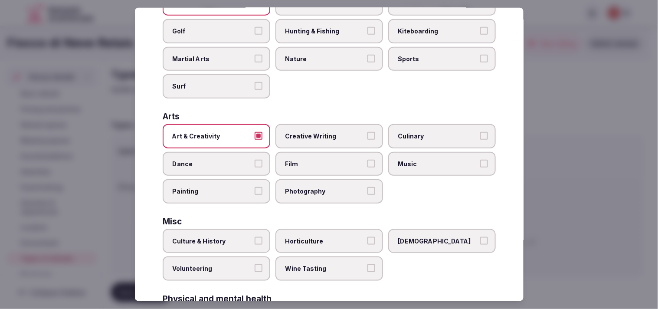
scroll to position [144, 0]
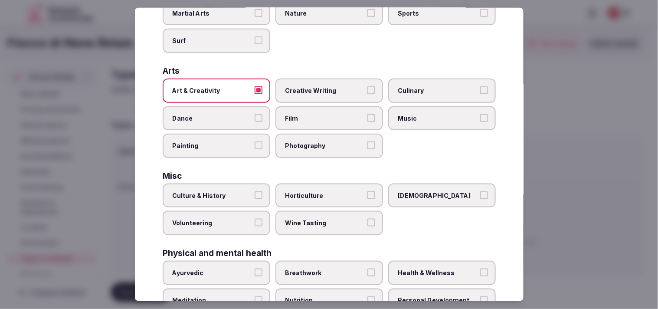
click at [261, 195] on label "Culture & History" at bounding box center [217, 196] width 108 height 24
click at [261, 195] on button "Culture & History" at bounding box center [259, 195] width 8 height 8
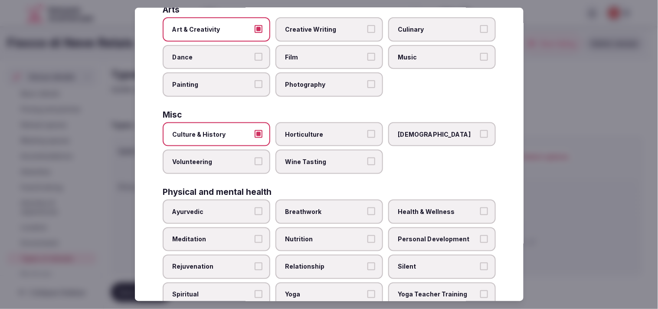
scroll to position [241, 0]
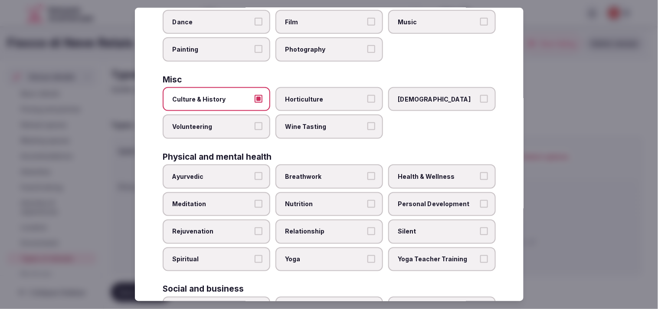
click at [327, 200] on span "Personal Development" at bounding box center [438, 204] width 80 height 9
click at [327, 200] on button "Personal Development" at bounding box center [484, 204] width 8 height 8
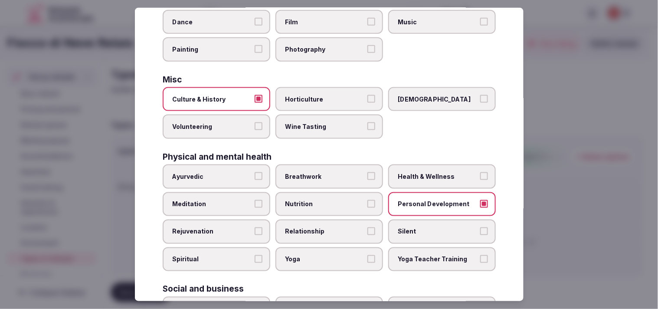
click at [327, 227] on span "Relationship" at bounding box center [325, 231] width 80 height 9
click at [327, 227] on button "Relationship" at bounding box center [371, 231] width 8 height 8
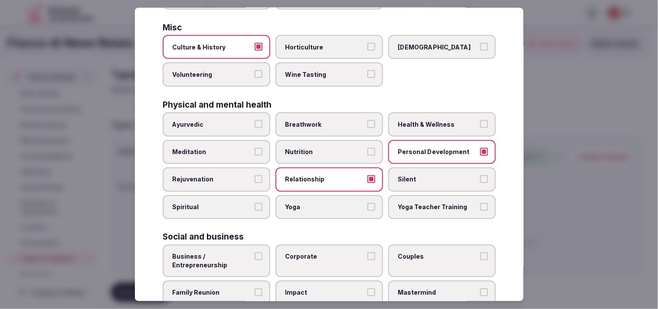
scroll to position [332, 0]
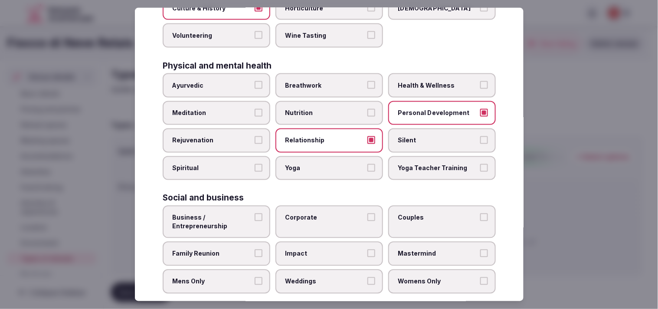
click at [244, 206] on label "Business / Entrepreneurship" at bounding box center [217, 222] width 108 height 33
click at [255, 213] on button "Business / Entrepreneurship" at bounding box center [259, 217] width 8 height 8
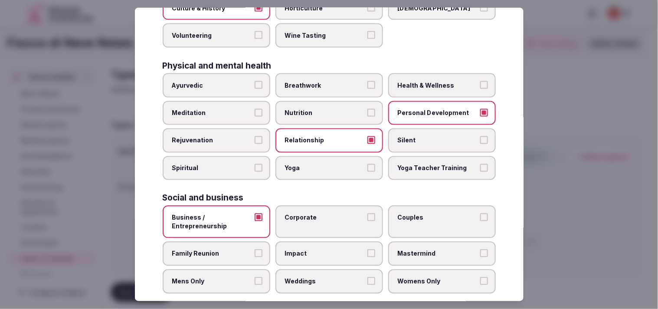
click at [327, 217] on label "Corporate" at bounding box center [329, 222] width 108 height 33
click at [327, 217] on button "Corporate" at bounding box center [371, 217] width 8 height 8
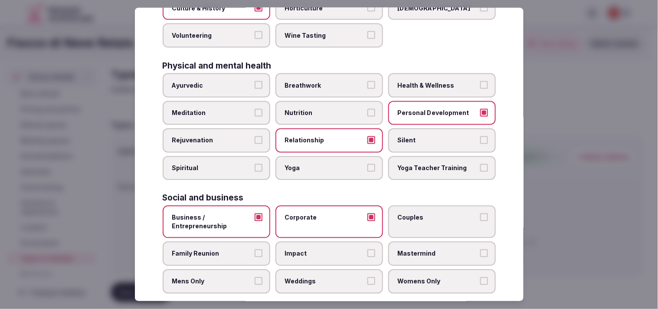
click at [327, 212] on label "Couples" at bounding box center [442, 222] width 108 height 33
click at [327, 213] on button "Couples" at bounding box center [484, 217] width 8 height 8
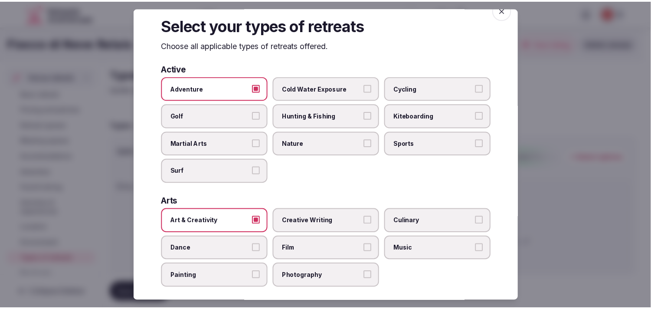
scroll to position [0, 0]
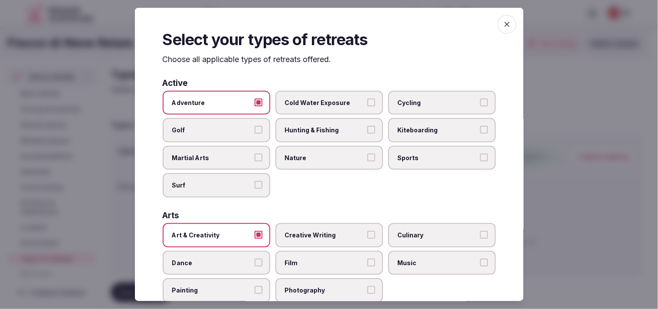
click at [327, 15] on span "button" at bounding box center [507, 24] width 19 height 19
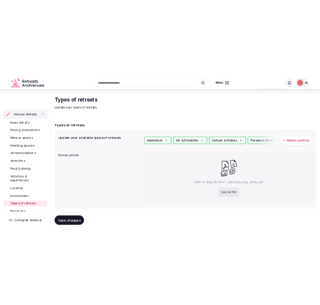
scroll to position [39, 0]
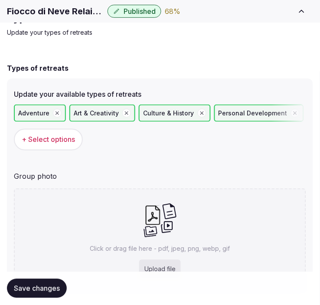
drag, startPoint x: 613, startPoint y: 3, endPoint x: 63, endPoint y: 7, distance: 549.3
click at [63, 7] on h1 "Fiocco di Neve Relais & Spa" at bounding box center [55, 11] width 97 height 12
copy div "Fiocco di Neve Relais & Spa"
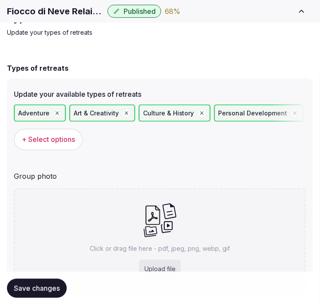
click at [183, 249] on p "Click or drag file here - pdf, jpeg, png, webp, gif" at bounding box center [160, 249] width 140 height 9
type input "**********"
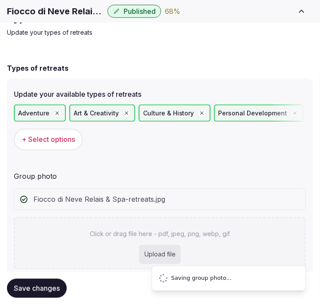
scroll to position [20, 0]
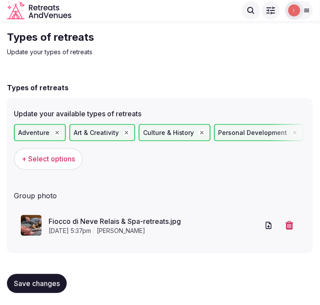
click at [50, 281] on span "Save changes" at bounding box center [37, 283] width 46 height 9
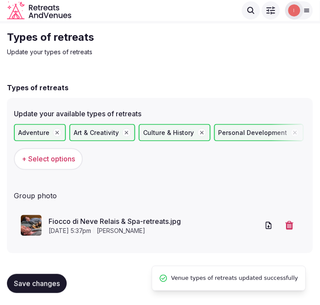
scroll to position [0, 0]
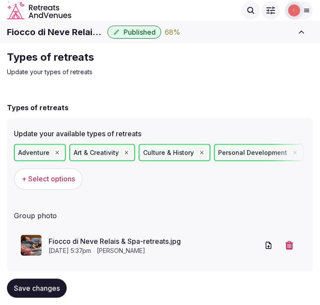
click at [44, 279] on button "Save changes" at bounding box center [37, 288] width 60 height 19
click at [41, 29] on h1 "Fiocco di Neve Relais & Spa" at bounding box center [55, 32] width 97 height 12
copy div "Fiocco di Neve Relais & Spa"
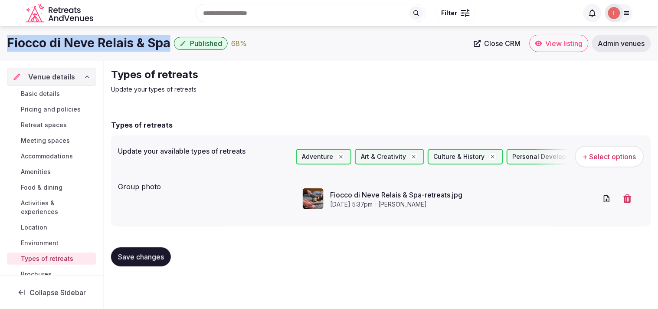
click at [46, 94] on span "Basic details" at bounding box center [40, 93] width 39 height 9
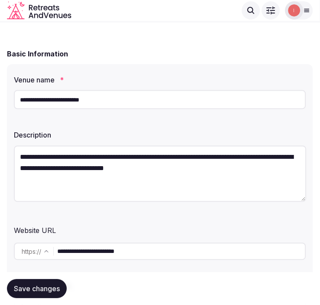
scroll to position [144, 0]
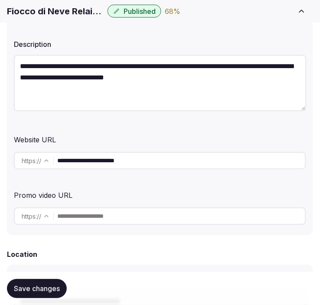
click at [122, 165] on input "**********" at bounding box center [181, 160] width 248 height 17
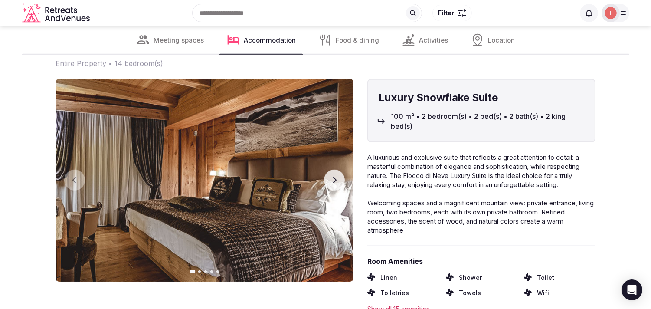
scroll to position [877, 0]
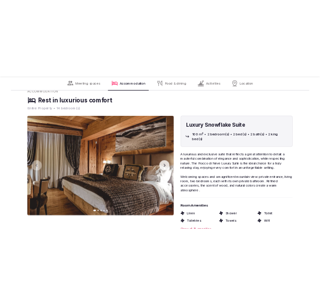
scroll to position [877, 0]
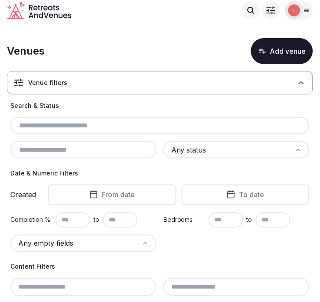
click at [114, 122] on input "text" at bounding box center [160, 126] width 292 height 10
click at [110, 152] on input "text" at bounding box center [83, 150] width 139 height 10
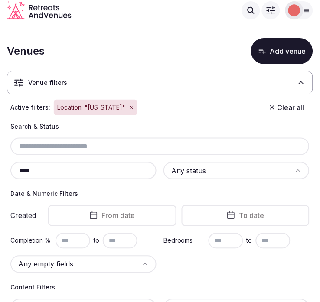
click at [256, 171] on html "Search Popular Destinations Toscana, Italy Riviera Maya, Mexico Indonesia, Bali…" at bounding box center [160, 151] width 320 height 302
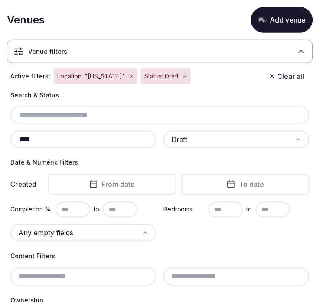
scroll to position [48, 0]
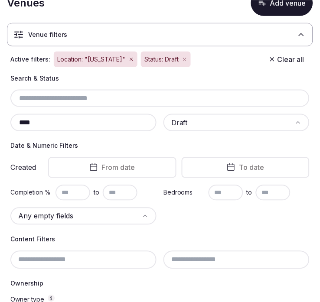
click at [104, 164] on span "From date" at bounding box center [118, 168] width 33 height 9
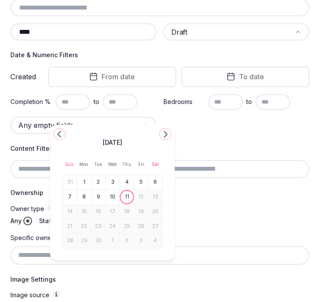
scroll to position [144, 0]
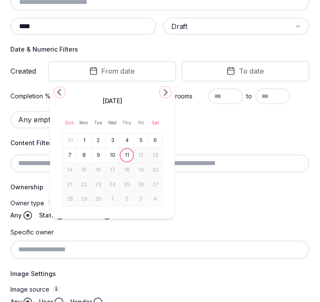
click at [220, 131] on div "Search & Status **** Draft Date & Numeric Filters Created From date To date Com…" at bounding box center [160, 174] width 306 height 393
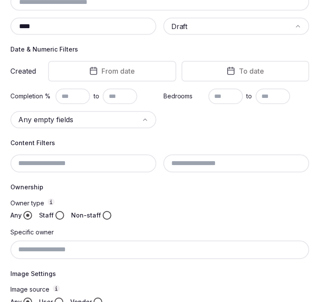
scroll to position [193, 0]
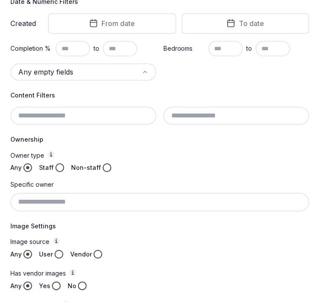
click at [59, 164] on button "Staff" at bounding box center [60, 168] width 9 height 9
click at [97, 250] on button "Vendor" at bounding box center [98, 254] width 9 height 9
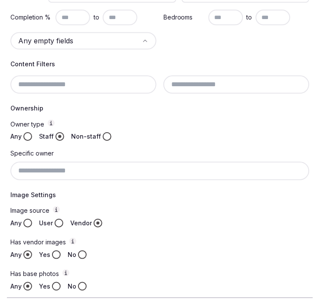
scroll to position [259, 0]
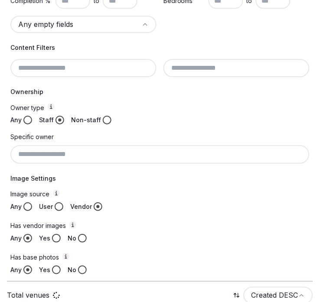
click at [53, 235] on button "Yes" at bounding box center [56, 238] width 9 height 9
click at [57, 266] on button "Yes" at bounding box center [56, 270] width 9 height 9
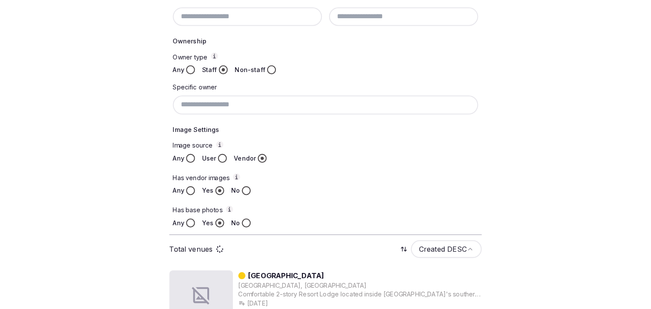
scroll to position [356, 0]
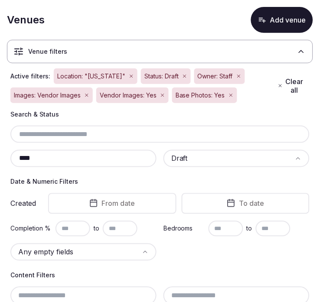
scroll to position [48, 0]
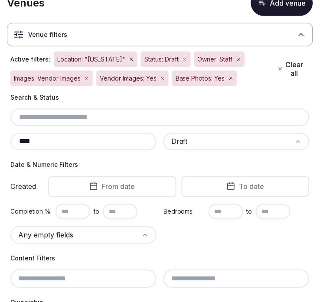
drag, startPoint x: 2, startPoint y: 154, endPoint x: -4, endPoint y: 153, distance: 6.1
click at [0, 153] on html "Search Popular Destinations Toscana, Italy Riviera Maya, Mexico Indonesia, Bali…" at bounding box center [160, 103] width 320 height 302
paste input "***"
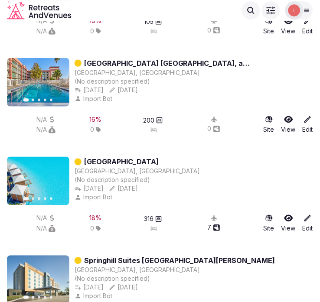
scroll to position [2141, 0]
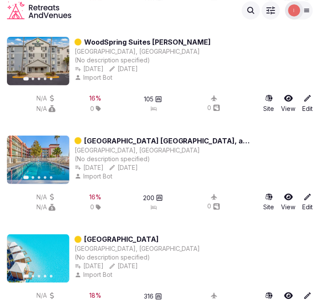
type input "*******"
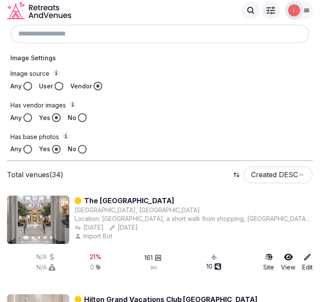
scroll to position [309, 0]
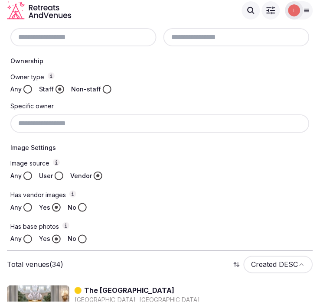
click at [108, 115] on input at bounding box center [159, 124] width 299 height 18
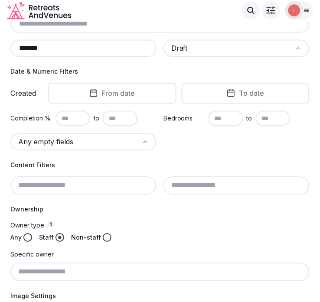
scroll to position [116, 0]
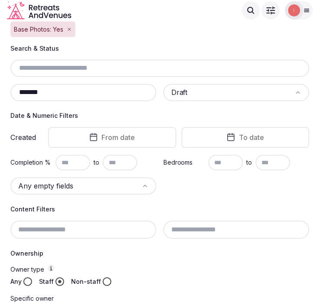
click at [212, 178] on div "Search & Status ******* Draft Date & Numeric Filters Created From date To date …" at bounding box center [160, 240] width 306 height 393
click at [72, 155] on input "text" at bounding box center [73, 163] width 35 height 16
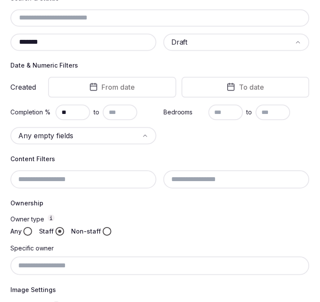
scroll to position [184, 0]
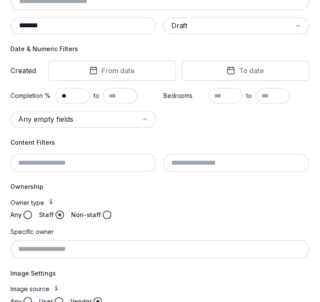
type input "**"
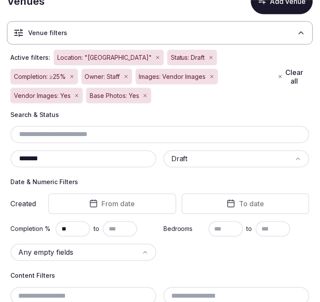
scroll to position [96, 0]
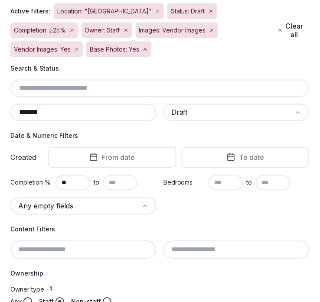
drag, startPoint x: 48, startPoint y: 109, endPoint x: 7, endPoint y: 110, distance: 41.2
click at [7, 110] on div "Search & Status ******* Draft Date & Numeric Filters Created From date To date …" at bounding box center [160, 260] width 306 height 393
paste input "text"
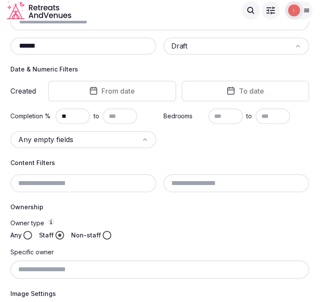
scroll to position [108, 0]
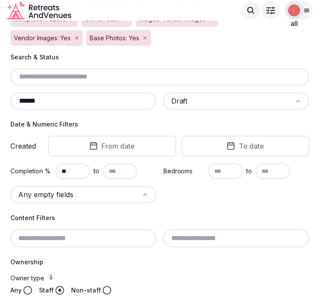
drag, startPoint x: 46, startPoint y: 97, endPoint x: 21, endPoint y: 98, distance: 25.6
click at [21, 98] on div "******" at bounding box center [83, 101] width 146 height 17
click at [28, 98] on input "******" at bounding box center [83, 101] width 139 height 10
paste input "*********"
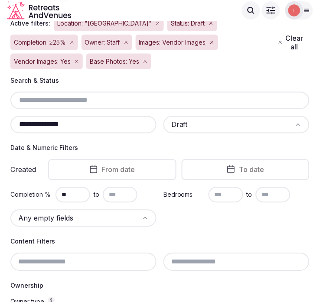
scroll to position [84, 0]
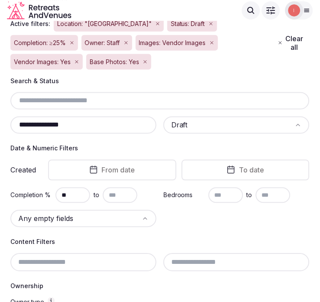
drag, startPoint x: 78, startPoint y: 123, endPoint x: 35, endPoint y: 127, distance: 43.6
click at [16, 127] on input "**********" at bounding box center [83, 125] width 139 height 10
click at [51, 126] on input "**********" at bounding box center [83, 125] width 139 height 10
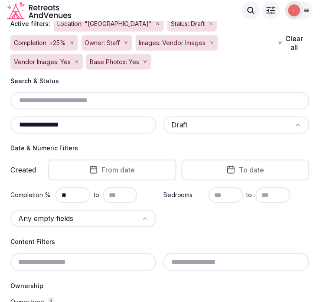
paste input "text"
drag, startPoint x: 52, startPoint y: 125, endPoint x: 61, endPoint y: 121, distance: 9.5
click at [9, 123] on div "**********" at bounding box center [160, 273] width 306 height 393
click at [61, 123] on input "**********" at bounding box center [83, 125] width 139 height 10
drag, startPoint x: 61, startPoint y: 123, endPoint x: 1, endPoint y: 121, distance: 59.5
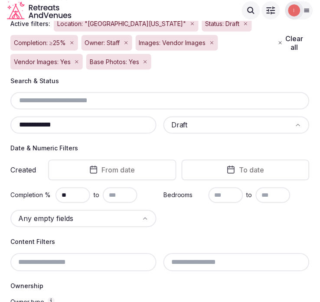
click at [1, 121] on section "**********" at bounding box center [160, 229] width 320 height 585
click at [44, 126] on input "**********" at bounding box center [83, 125] width 139 height 10
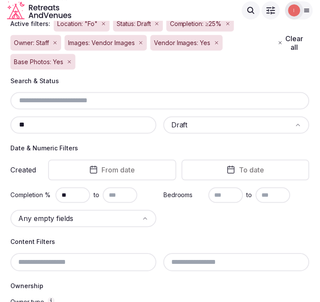
type input "*"
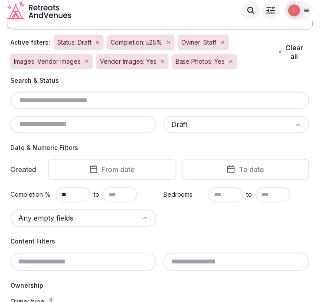
paste input "*******"
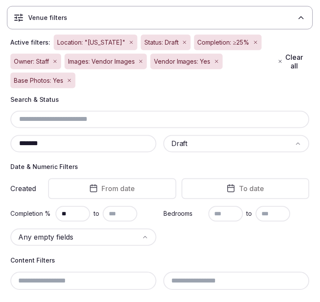
scroll to position [84, 0]
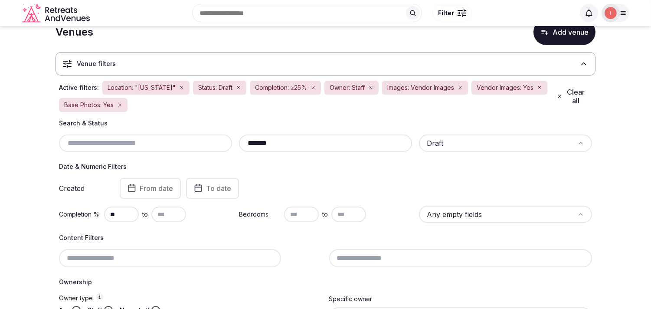
scroll to position [19, 0]
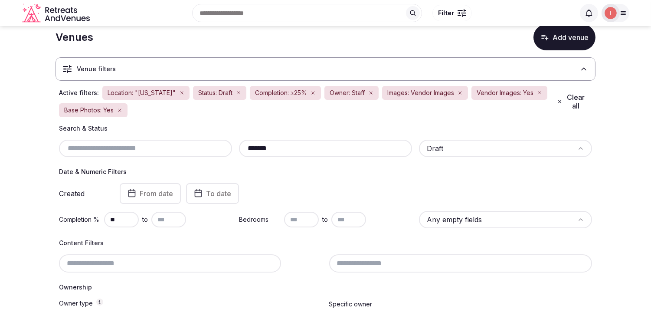
click at [306, 146] on input "*******" at bounding box center [326, 148] width 166 height 10
click at [304, 145] on input "*******" at bounding box center [326, 148] width 166 height 10
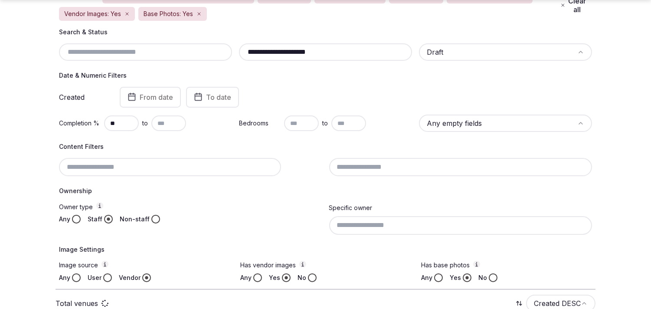
scroll to position [139, 0]
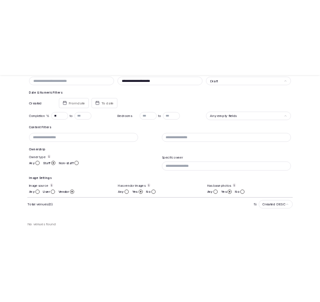
scroll to position [164, 0]
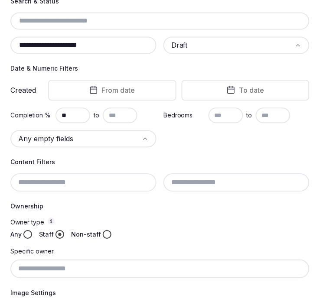
drag, startPoint x: 105, startPoint y: 45, endPoint x: -2, endPoint y: 63, distance: 108.7
paste input "text"
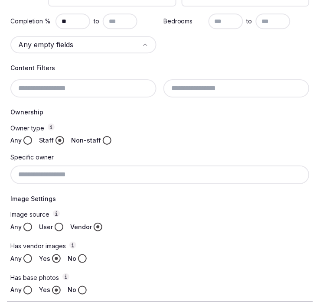
scroll to position [260, 0]
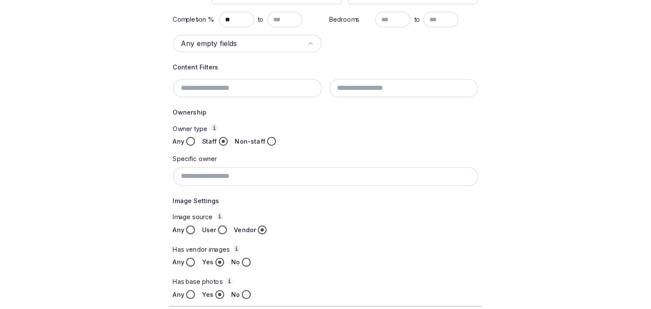
scroll to position [139, 0]
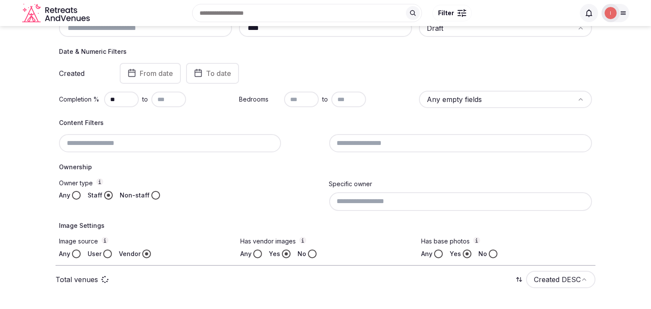
type input "****"
click at [468, 208] on input at bounding box center [460, 201] width 263 height 18
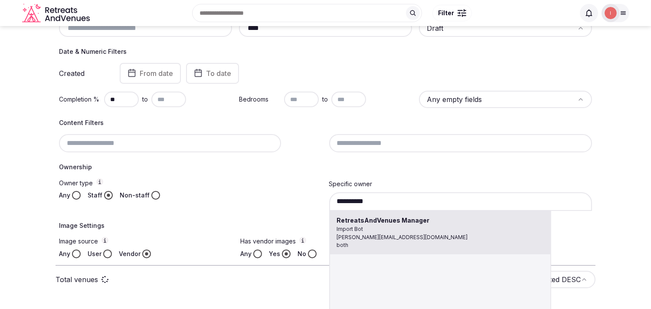
type input "**********"
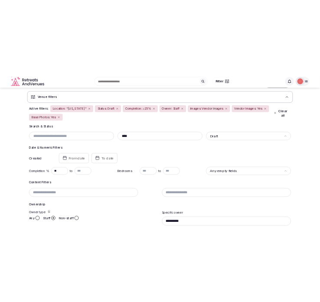
scroll to position [43, 0]
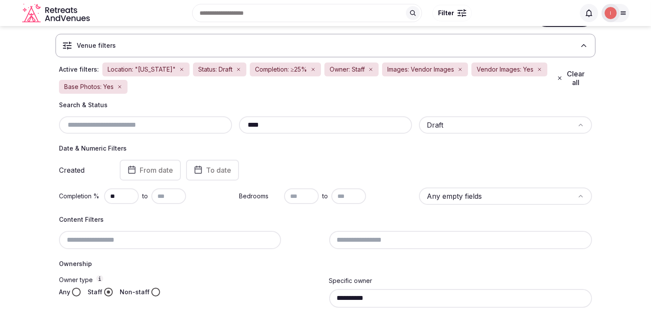
drag, startPoint x: 289, startPoint y: 123, endPoint x: 280, endPoint y: 123, distance: 8.7
click at [280, 123] on input "****" at bounding box center [326, 125] width 166 height 10
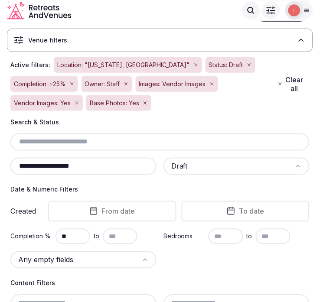
type input "**********"
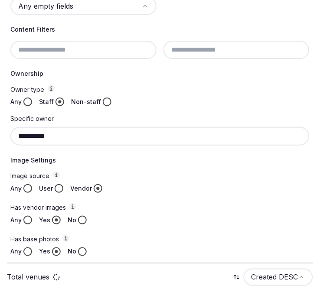
scroll to position [301, 0]
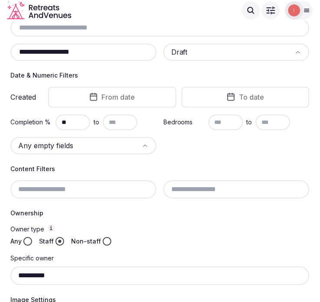
scroll to position [156, 0]
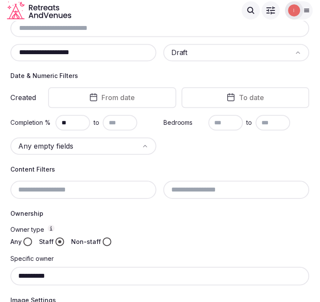
drag, startPoint x: 71, startPoint y: 122, endPoint x: 59, endPoint y: 122, distance: 12.6
click at [59, 122] on input "**" at bounding box center [73, 123] width 35 height 16
drag, startPoint x: 79, startPoint y: 121, endPoint x: 59, endPoint y: 122, distance: 20.5
click at [59, 122] on input "**" at bounding box center [73, 123] width 35 height 16
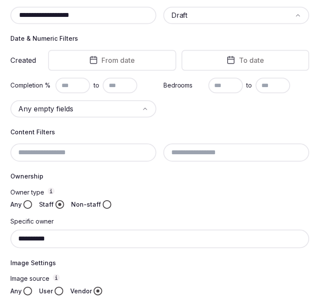
scroll to position [281, 0]
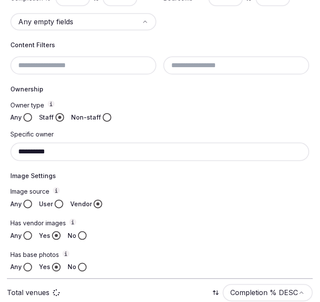
click at [198, 143] on div "**********" at bounding box center [159, 152] width 299 height 18
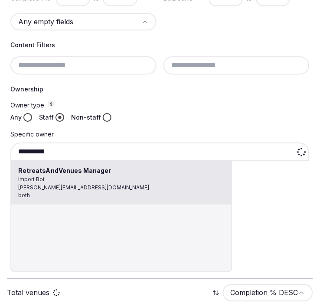
type input "**********"
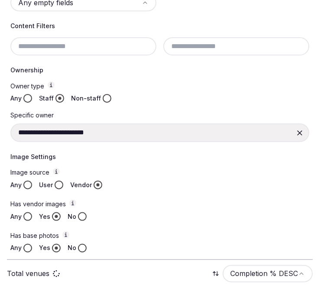
scroll to position [301, 0]
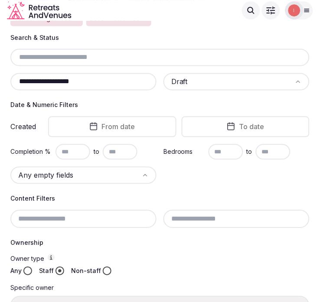
scroll to position [96, 0]
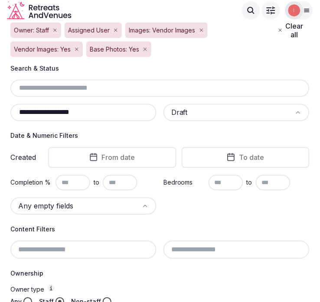
drag, startPoint x: 97, startPoint y: 111, endPoint x: 34, endPoint y: 109, distance: 62.9
click at [34, 109] on input "**********" at bounding box center [83, 113] width 139 height 10
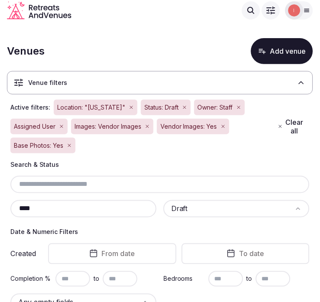
drag, startPoint x: 29, startPoint y: 202, endPoint x: 14, endPoint y: 200, distance: 14.4
click at [14, 200] on div "****" at bounding box center [83, 208] width 146 height 17
paste input "**********"
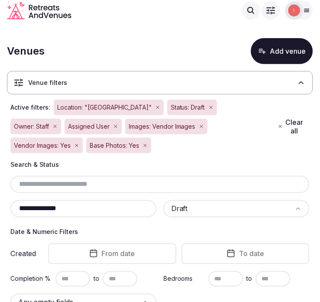
drag, startPoint x: 74, startPoint y: 206, endPoint x: 13, endPoint y: 210, distance: 60.4
click at [14, 210] on input "**********" at bounding box center [83, 209] width 139 height 10
paste input "text"
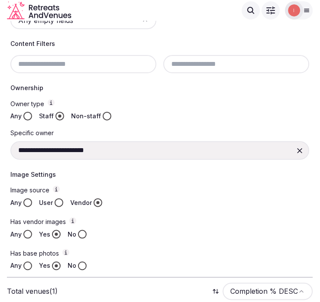
scroll to position [102, 0]
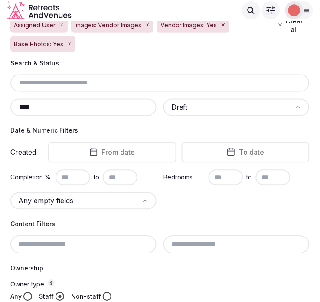
drag, startPoint x: 58, startPoint y: 102, endPoint x: 15, endPoint y: 102, distance: 42.5
click at [15, 102] on div "****" at bounding box center [83, 107] width 146 height 17
click at [26, 105] on input "****" at bounding box center [83, 107] width 139 height 10
paste input "*****"
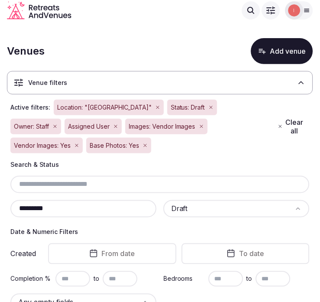
scroll to position [144, 0]
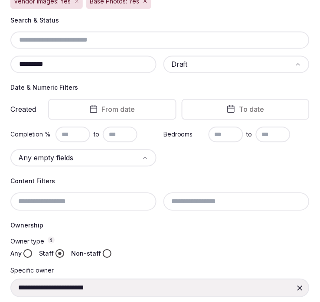
drag, startPoint x: 72, startPoint y: 67, endPoint x: 10, endPoint y: 62, distance: 63.1
click at [10, 62] on div "**********" at bounding box center [160, 212] width 306 height 393
paste input "*"
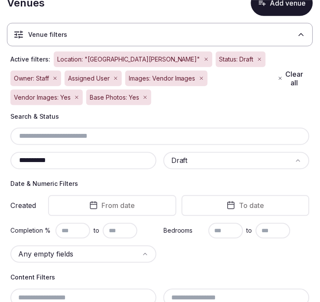
scroll to position [96, 0]
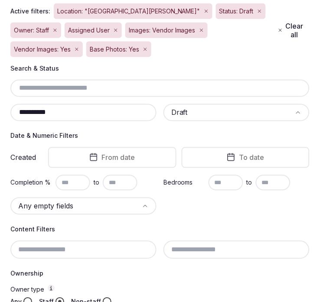
type input "**********"
click at [63, 180] on input "text" at bounding box center [73, 183] width 35 height 16
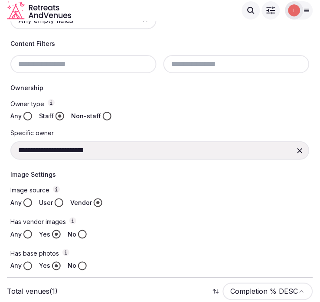
scroll to position [198, 0]
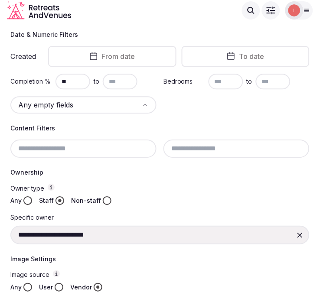
type input "*"
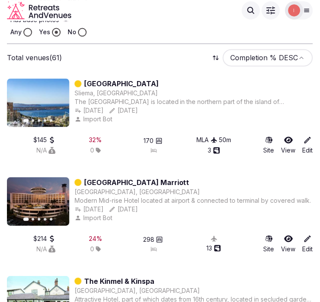
scroll to position [324, 0]
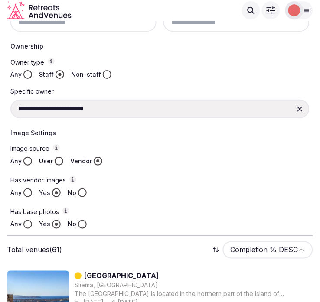
click at [317, 11] on div "Search Popular Destinations Toscana, Italy Riviera Maya, Mexico Indonesia, Bali…" at bounding box center [160, 10] width 320 height 21
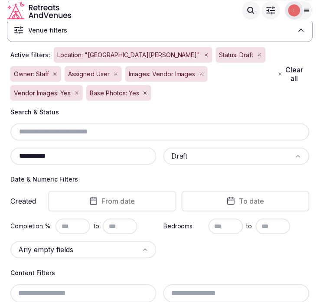
scroll to position [35, 0]
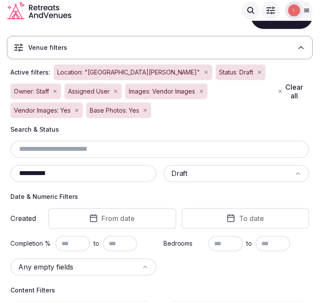
drag, startPoint x: 68, startPoint y: 173, endPoint x: 62, endPoint y: 169, distance: 6.6
click at [0, 177] on html "**********" at bounding box center [160, 116] width 320 height 302
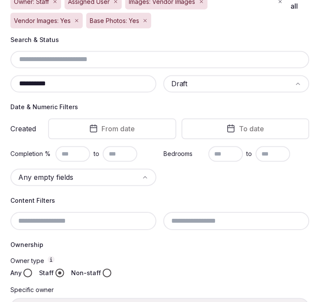
scroll to position [131, 0]
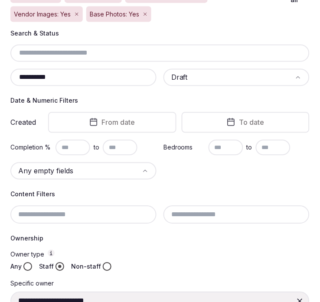
paste input "**"
click at [80, 72] on input "**********" at bounding box center [83, 77] width 139 height 10
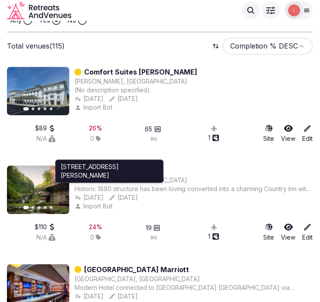
scroll to position [517, 0]
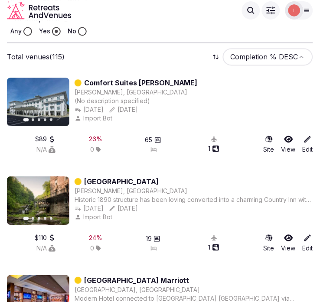
type input "**********"
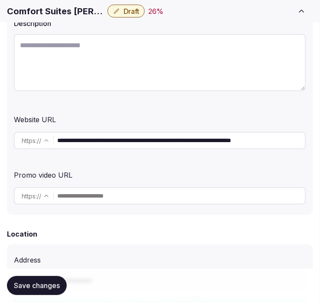
scroll to position [193, 0]
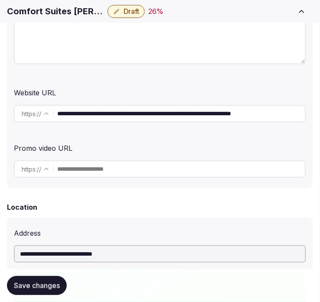
click at [255, 117] on input "**********" at bounding box center [181, 113] width 248 height 17
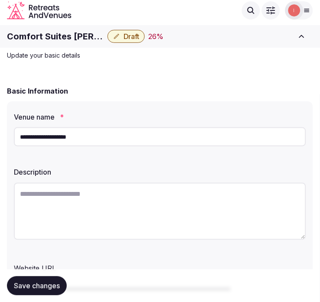
scroll to position [0, 0]
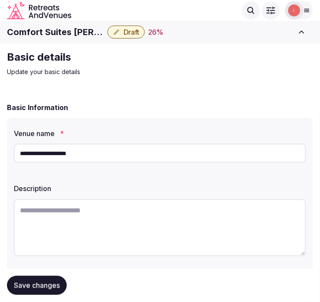
click at [63, 28] on h1 "Comfort Suites DuBois" at bounding box center [55, 32] width 97 height 12
copy div "Comfort Suites DuBois"
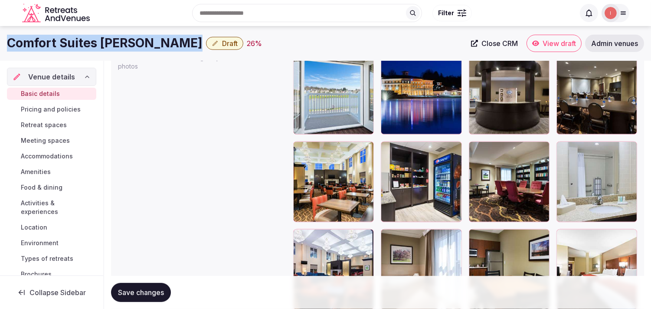
scroll to position [1012, 0]
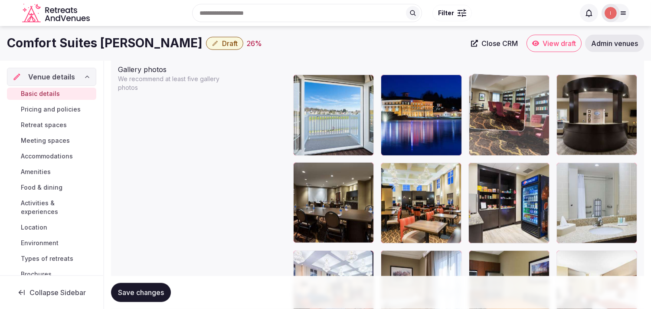
drag, startPoint x: 480, startPoint y: 164, endPoint x: 484, endPoint y: 95, distance: 68.3
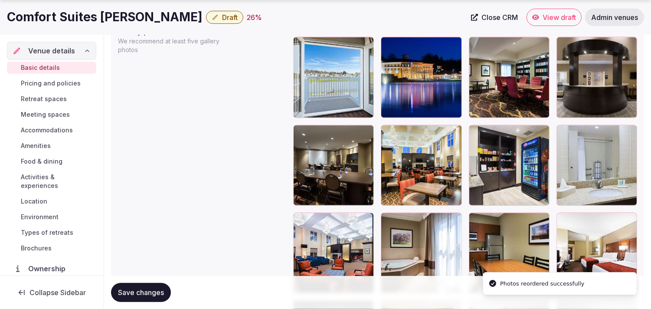
scroll to position [1060, 0]
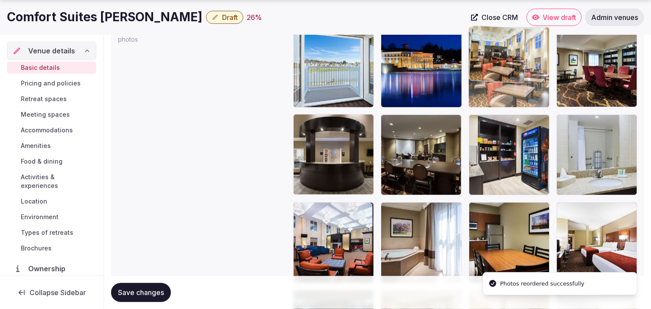
drag, startPoint x: 388, startPoint y: 117, endPoint x: 511, endPoint y: 59, distance: 136.0
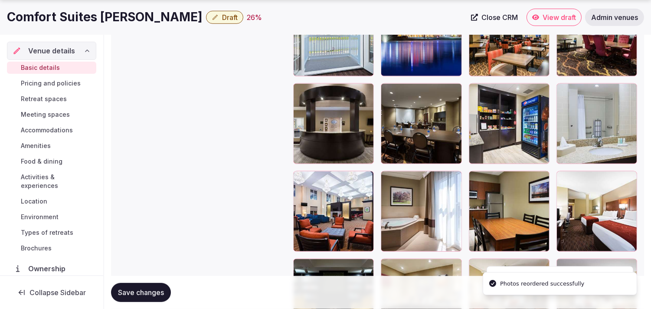
scroll to position [1108, 0]
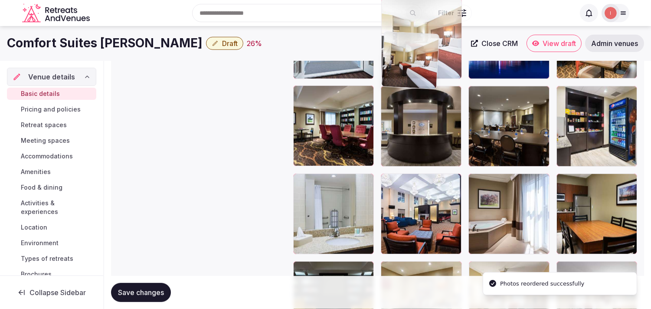
drag, startPoint x: 476, startPoint y: 79, endPoint x: 409, endPoint y: 33, distance: 81.0
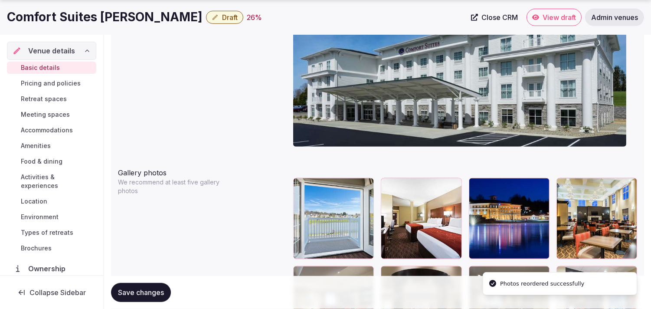
scroll to position [909, 0]
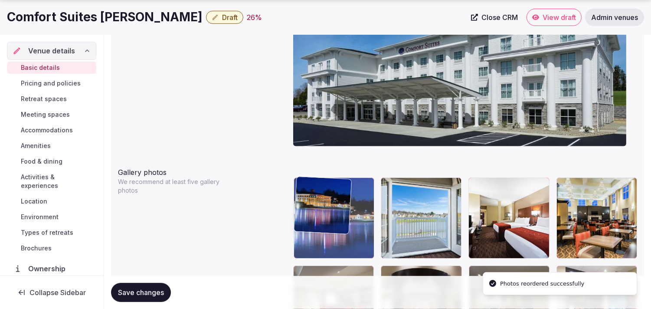
drag, startPoint x: 475, startPoint y: 184, endPoint x: 330, endPoint y: 202, distance: 145.9
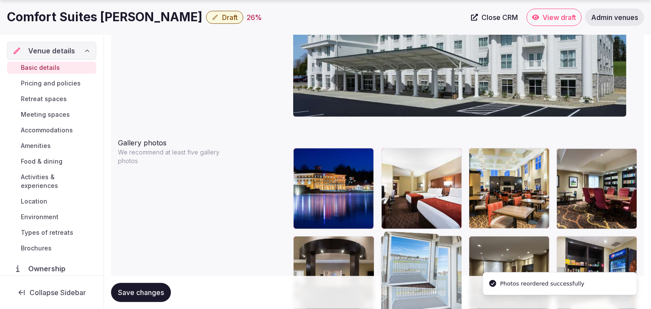
drag, startPoint x: 389, startPoint y: 184, endPoint x: 420, endPoint y: 262, distance: 84.6
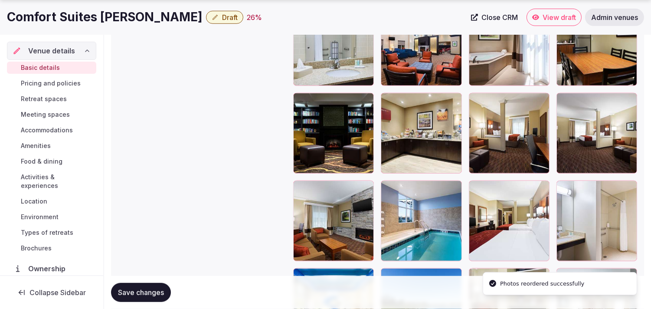
scroll to position [1280, 0]
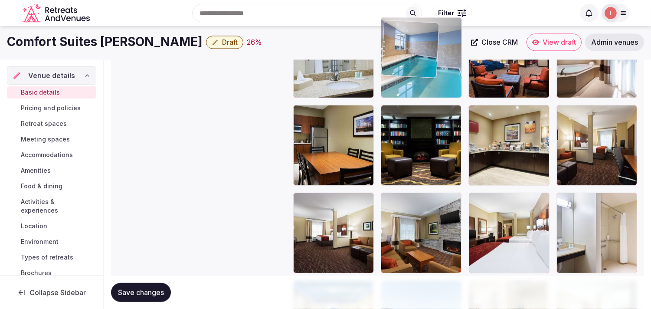
drag, startPoint x: 387, startPoint y: 164, endPoint x: 401, endPoint y: 31, distance: 133.6
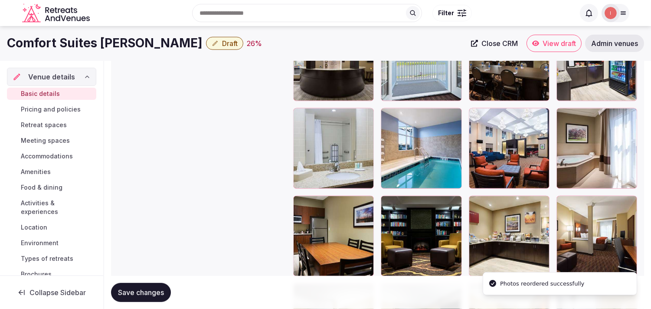
scroll to position [1145, 0]
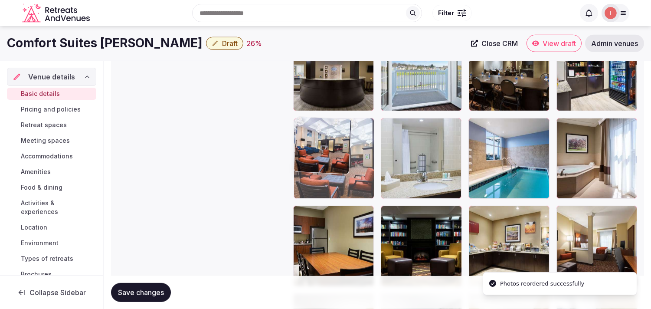
drag, startPoint x: 471, startPoint y: 123, endPoint x: 311, endPoint y: 142, distance: 161.2
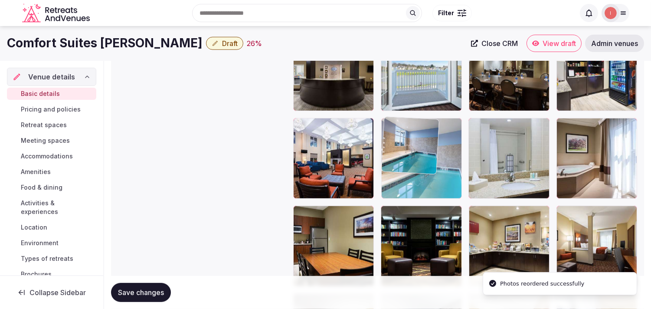
drag, startPoint x: 482, startPoint y: 121, endPoint x: 406, endPoint y: 132, distance: 77.3
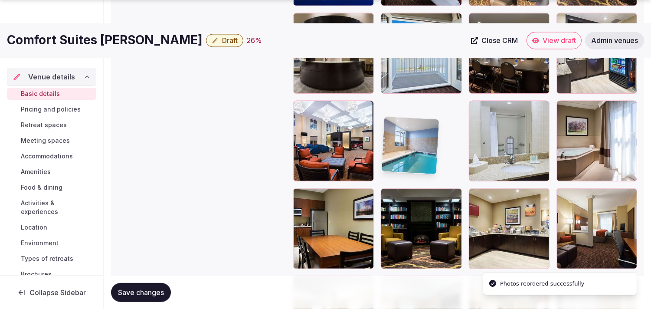
scroll to position [1193, 0]
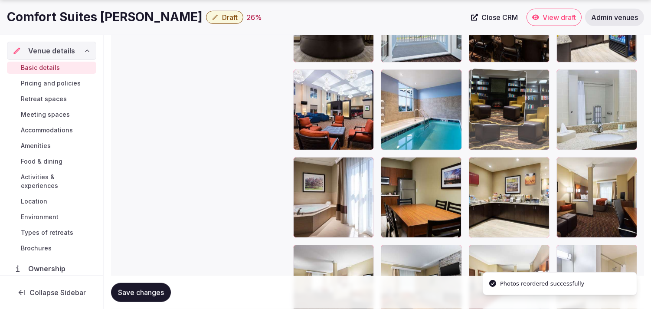
drag, startPoint x: 388, startPoint y: 167, endPoint x: 523, endPoint y: 89, distance: 155.1
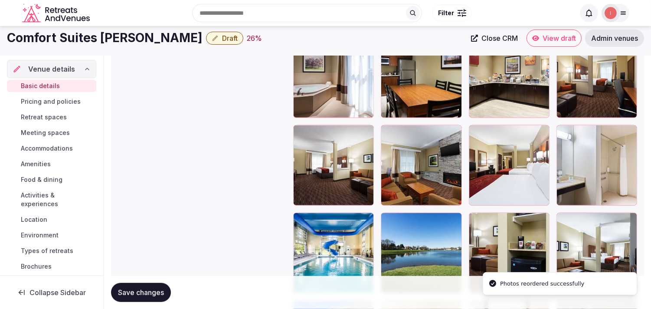
scroll to position [1289, 0]
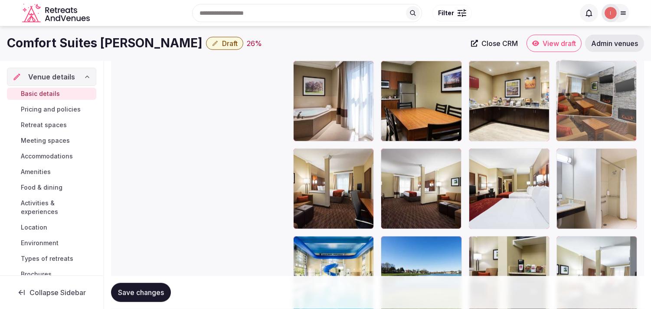
drag, startPoint x: 382, startPoint y: 157, endPoint x: 545, endPoint y: 71, distance: 184.0
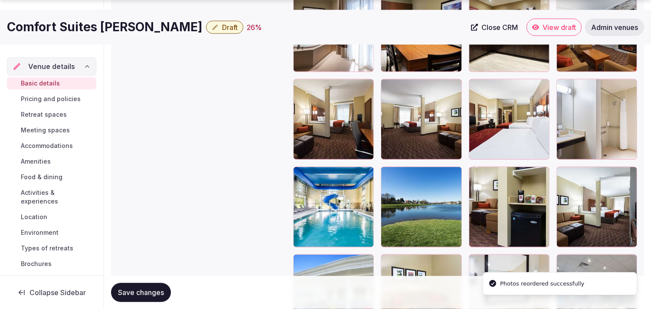
scroll to position [1386, 0]
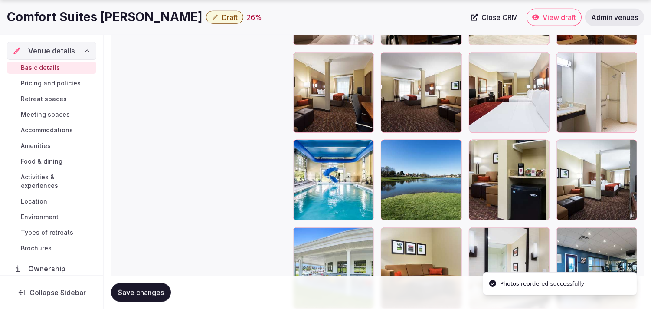
click at [164, 296] on span "Save changes" at bounding box center [141, 292] width 46 height 9
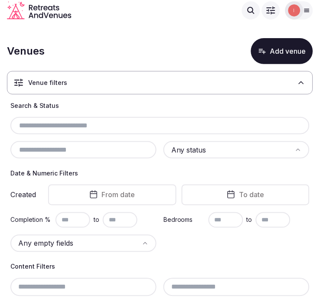
click at [105, 123] on input "text" at bounding box center [160, 126] width 292 height 10
paste input "**********"
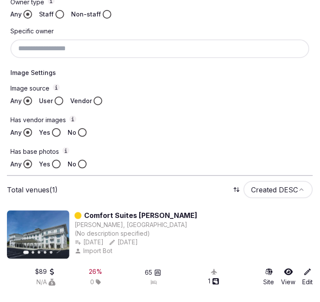
scroll to position [353, 0]
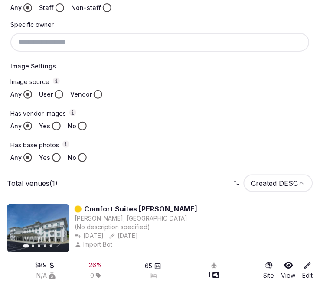
type input "**********"
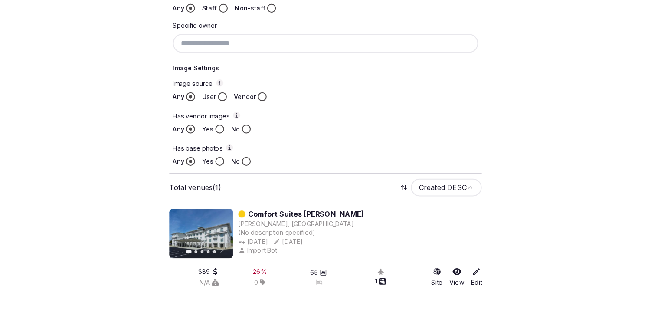
scroll to position [176, 0]
